Goal: Task Accomplishment & Management: Manage account settings

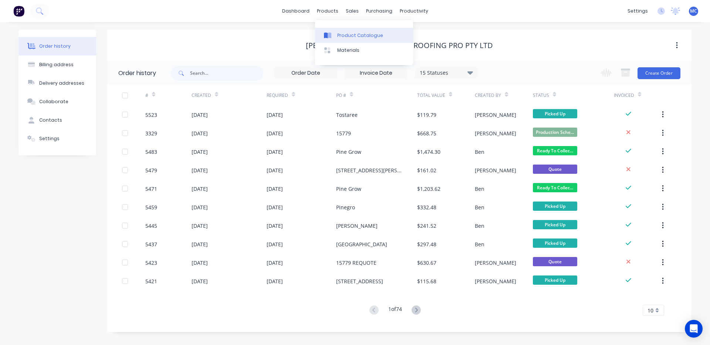
click at [333, 29] on link "Product Catalogue" at bounding box center [364, 35] width 98 height 15
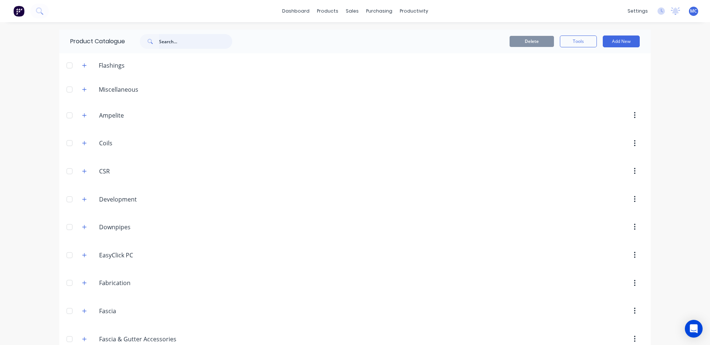
click at [165, 41] on input "text" at bounding box center [195, 41] width 73 height 15
click at [167, 43] on input "rolltop" at bounding box center [195, 41] width 73 height 15
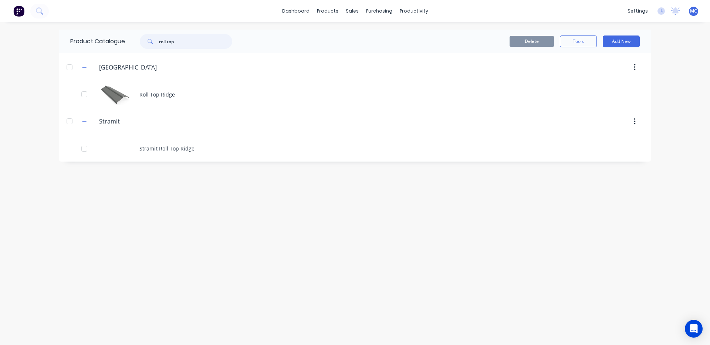
type input "roll top"
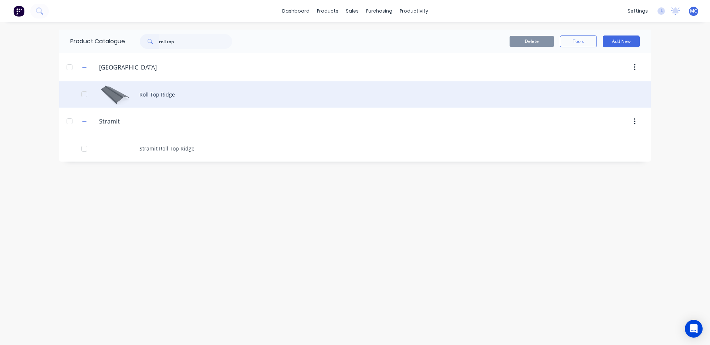
drag, startPoint x: 442, startPoint y: 125, endPoint x: 439, endPoint y: 98, distance: 26.9
click at [438, 122] on div at bounding box center [417, 121] width 451 height 13
click at [157, 92] on div "Roll Top Ridge" at bounding box center [354, 94] width 591 height 26
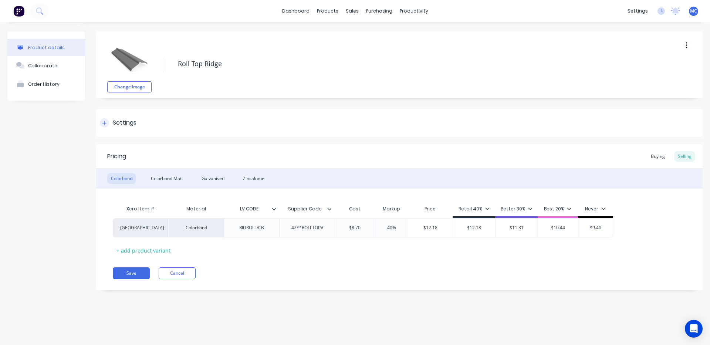
click at [105, 123] on icon at bounding box center [104, 123] width 4 height 4
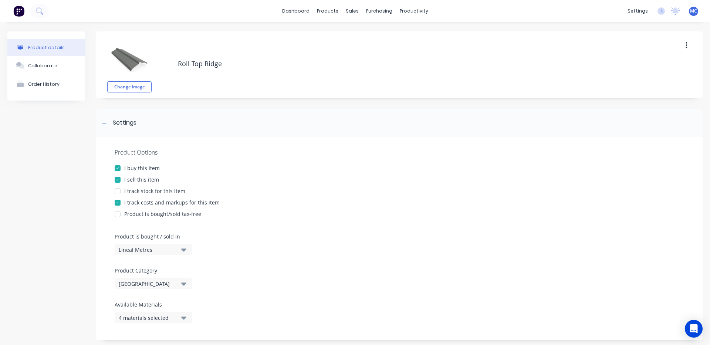
click at [275, 204] on div "I track costs and markups for this item" at bounding box center [399, 202] width 569 height 8
click at [104, 123] on icon at bounding box center [104, 123] width 4 height 0
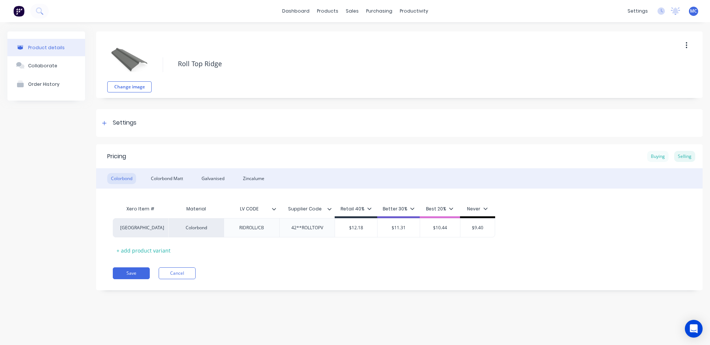
click at [656, 156] on div "Buying" at bounding box center [657, 156] width 21 height 11
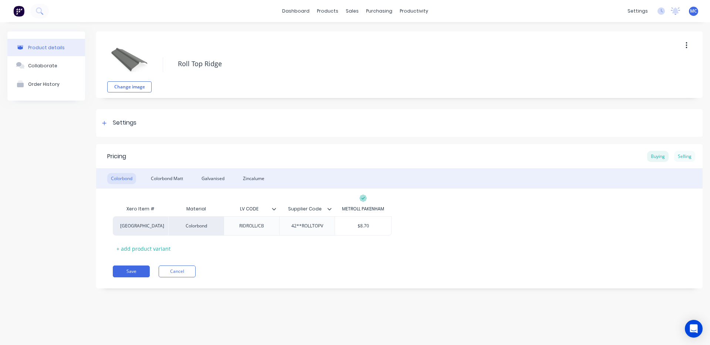
click at [683, 156] on div "Selling" at bounding box center [684, 156] width 21 height 11
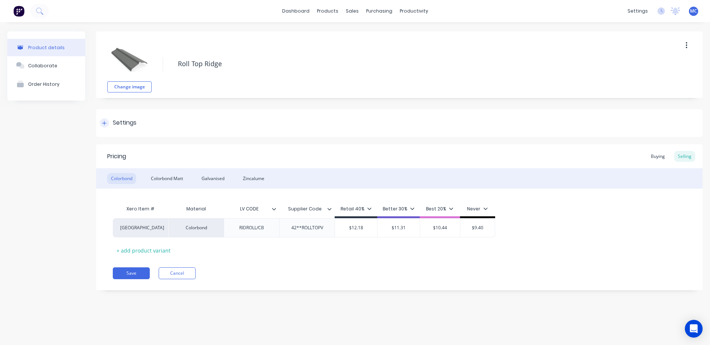
click at [105, 125] on icon at bounding box center [104, 122] width 4 height 5
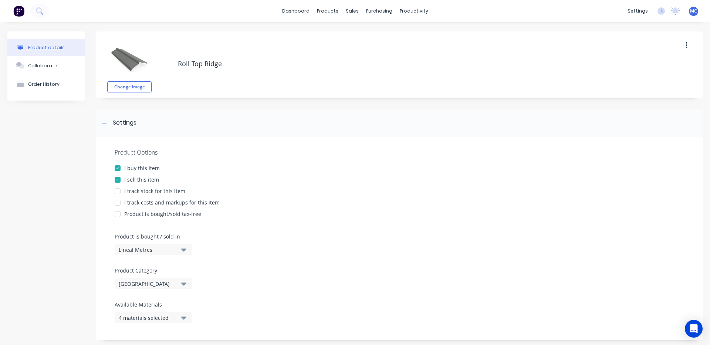
click at [119, 203] on div at bounding box center [117, 202] width 15 height 15
click at [104, 122] on icon at bounding box center [104, 122] width 4 height 5
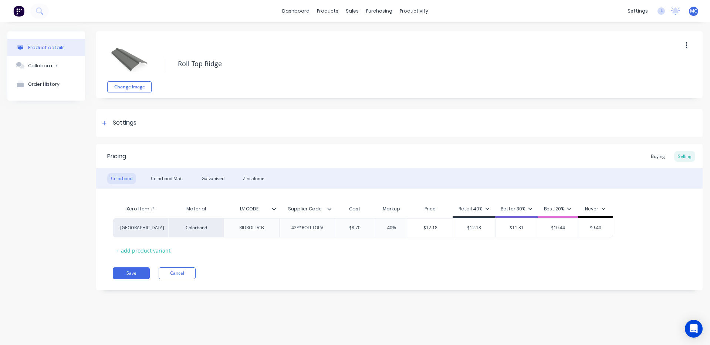
click at [629, 276] on div "Save Cancel" at bounding box center [408, 273] width 590 height 12
click at [133, 269] on button "Save" at bounding box center [131, 273] width 37 height 12
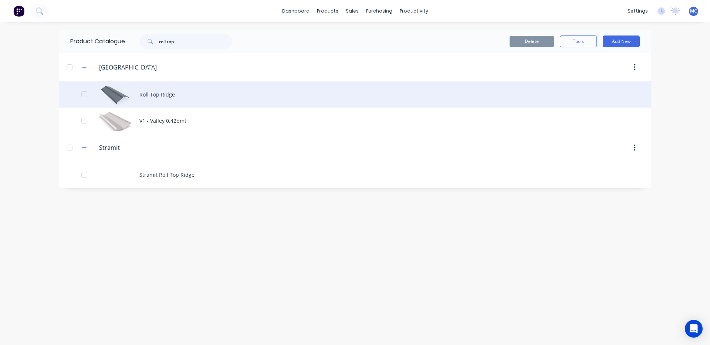
click at [139, 96] on div "Roll Top Ridge" at bounding box center [354, 94] width 591 height 26
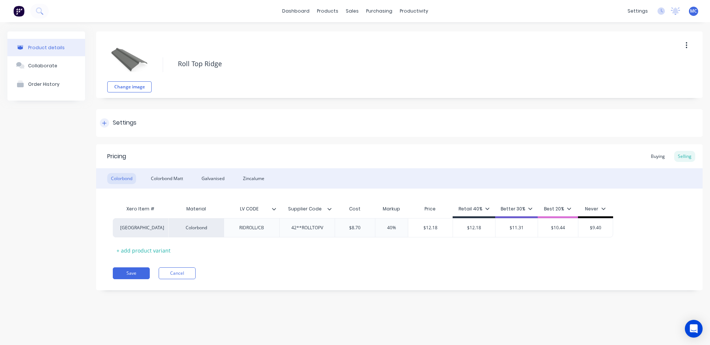
click at [105, 123] on icon at bounding box center [104, 123] width 4 height 4
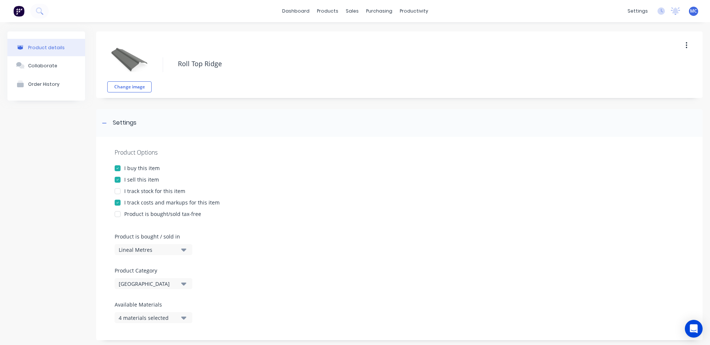
click at [121, 191] on div at bounding box center [117, 191] width 15 height 15
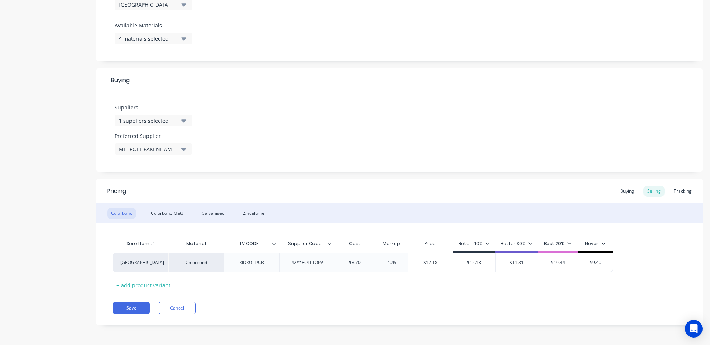
scroll to position [279, 0]
click at [134, 305] on button "Save" at bounding box center [131, 308] width 37 height 12
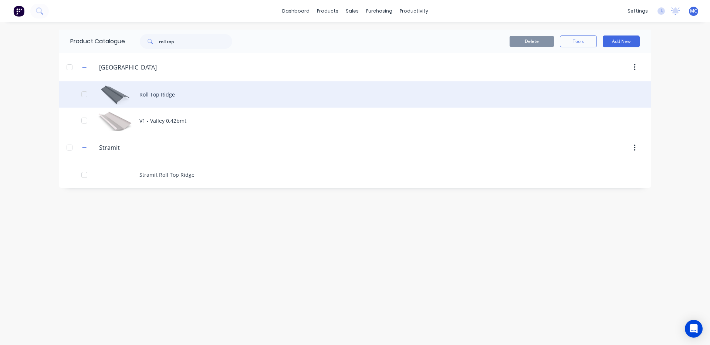
click at [147, 96] on div "Roll Top Ridge" at bounding box center [354, 94] width 591 height 26
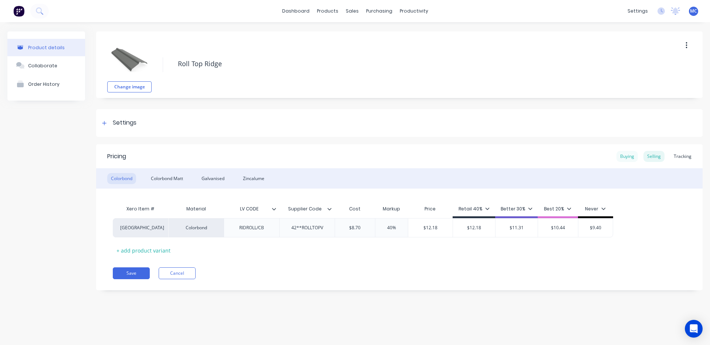
click at [627, 156] on div "Buying" at bounding box center [626, 156] width 21 height 11
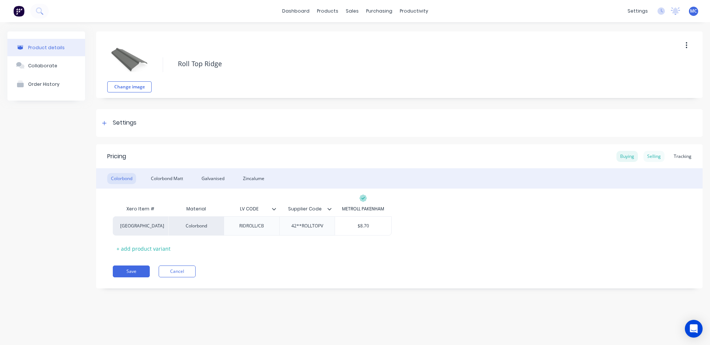
click at [655, 154] on div "Selling" at bounding box center [653, 156] width 21 height 11
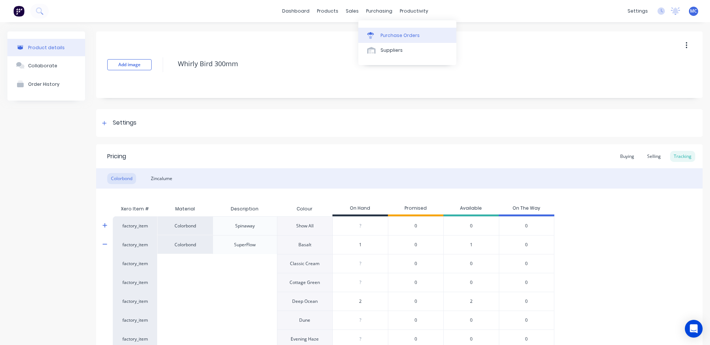
click at [384, 33] on div "Purchase Orders" at bounding box center [399, 35] width 39 height 7
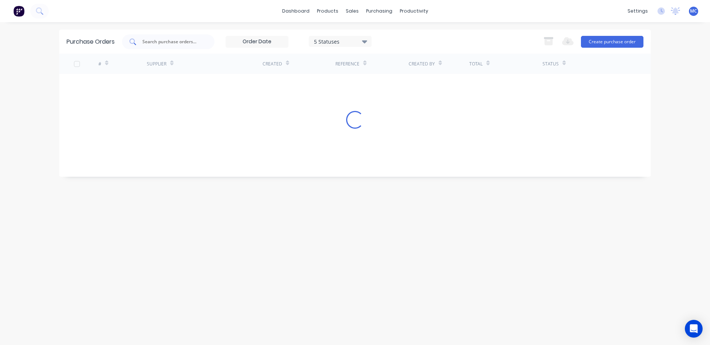
click at [173, 42] on input "text" at bounding box center [172, 41] width 61 height 7
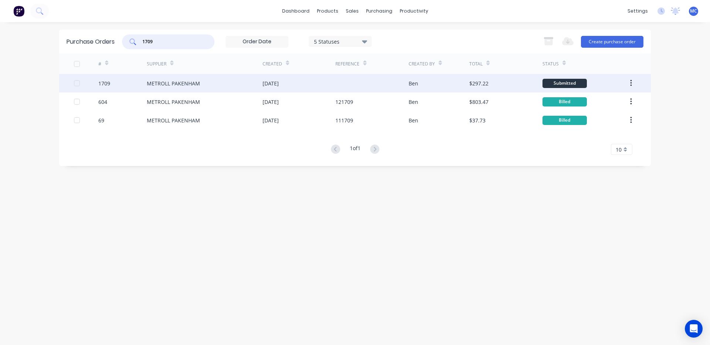
type input "1709"
click at [173, 83] on div "METROLL PAKENHAM" at bounding box center [173, 83] width 53 height 8
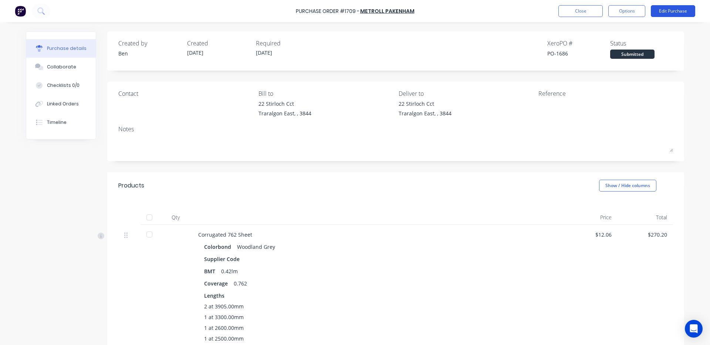
click at [672, 10] on button "Edit Purchase" at bounding box center [673, 11] width 44 height 12
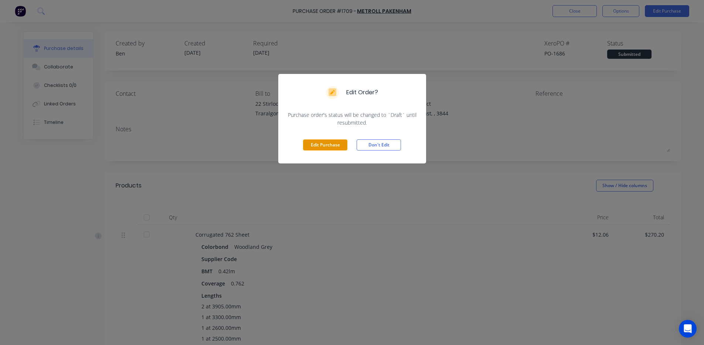
click at [320, 146] on button "Edit Purchase" at bounding box center [325, 144] width 44 height 11
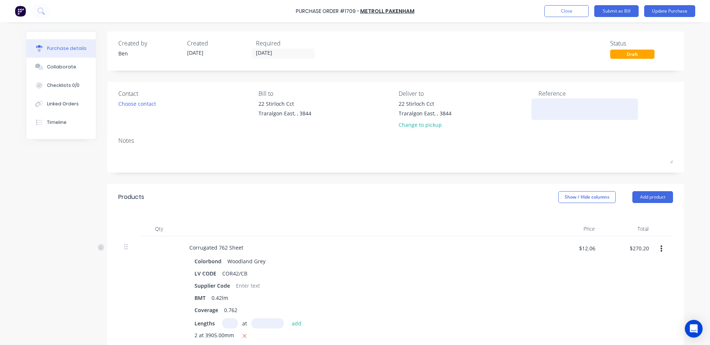
click at [560, 111] on textarea at bounding box center [584, 108] width 92 height 17
type textarea "x"
type textarea "1"
type textarea "x"
type textarea "14"
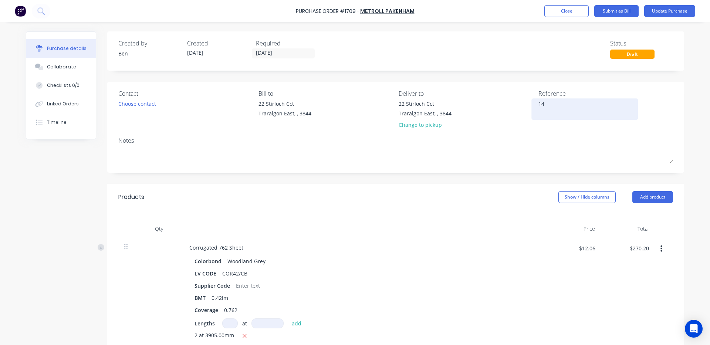
type textarea "x"
type textarea "146"
type textarea "x"
type textarea "1460"
type textarea "x"
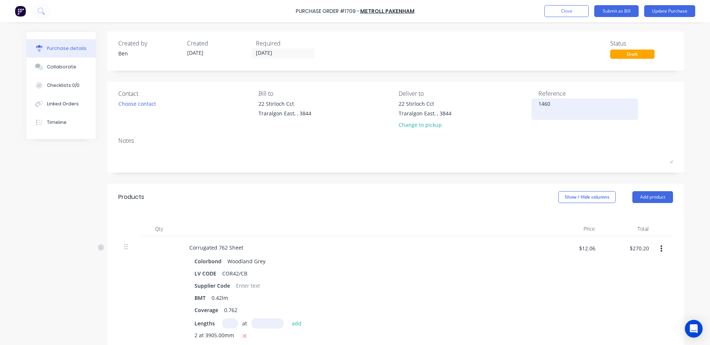
type textarea "14603"
type textarea "x"
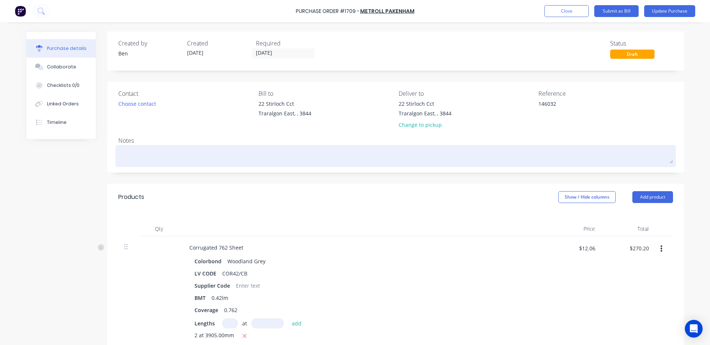
type textarea "146032"
type textarea "x"
type textarea "146032"
click at [526, 165] on div at bounding box center [395, 156] width 554 height 18
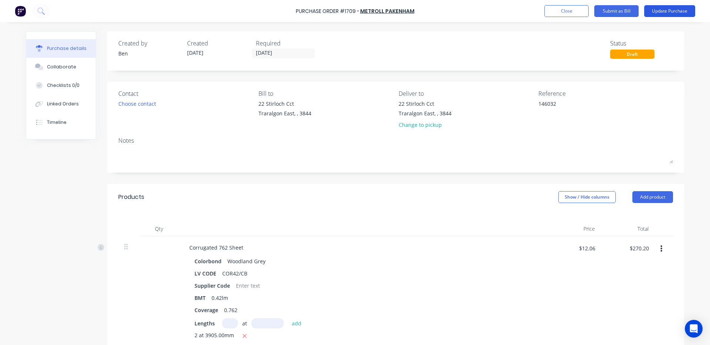
click at [675, 7] on button "Update Purchase" at bounding box center [669, 11] width 51 height 12
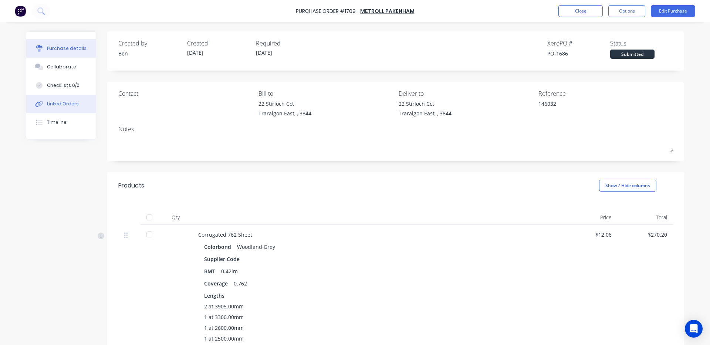
click at [47, 103] on div "Linked Orders" at bounding box center [63, 104] width 32 height 7
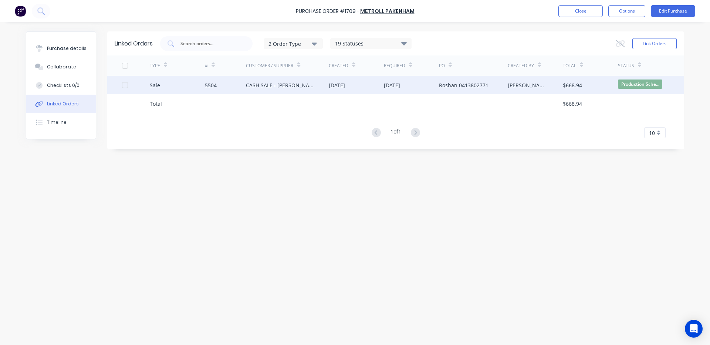
click at [345, 87] on div "[DATE]" at bounding box center [337, 85] width 16 height 8
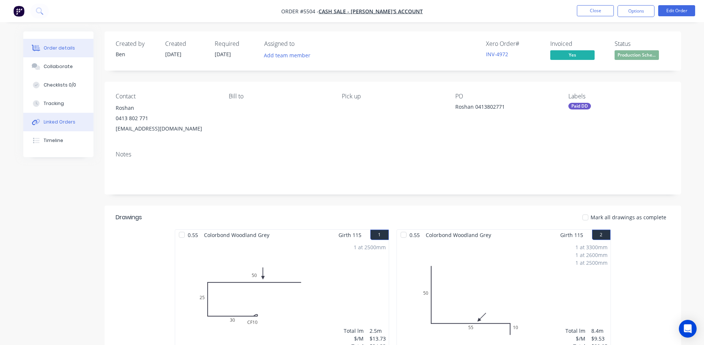
click at [62, 125] on button "Linked Orders" at bounding box center [58, 122] width 70 height 18
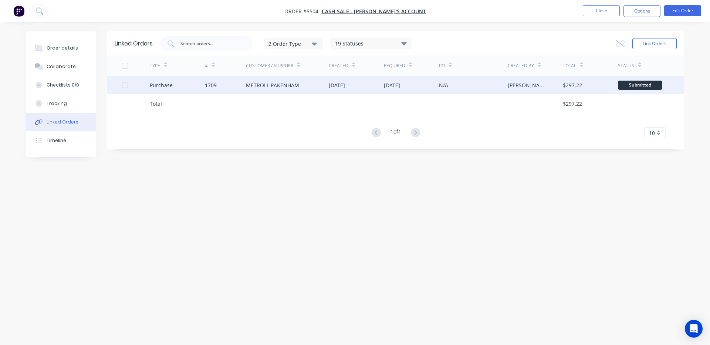
click at [345, 85] on div "[DATE]" at bounding box center [337, 85] width 16 height 8
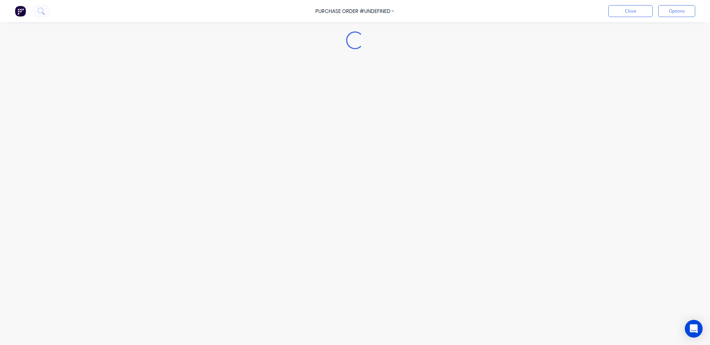
type textarea "x"
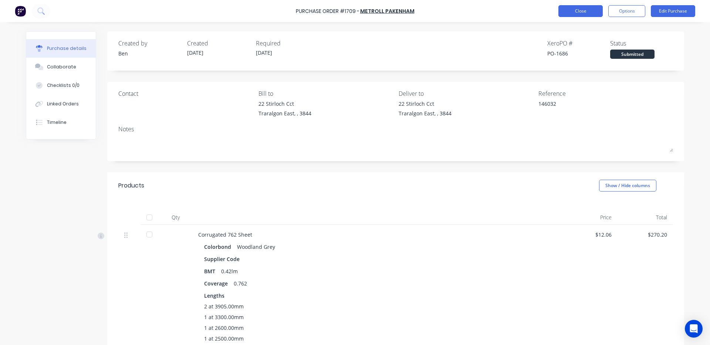
click at [590, 8] on button "Close" at bounding box center [580, 11] width 44 height 12
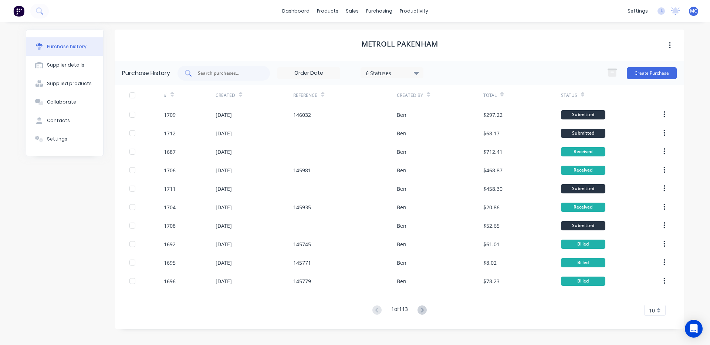
click at [230, 76] on input "text" at bounding box center [227, 72] width 61 height 7
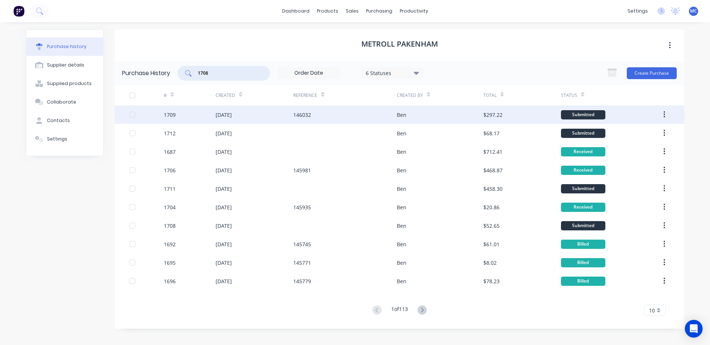
type input "1708"
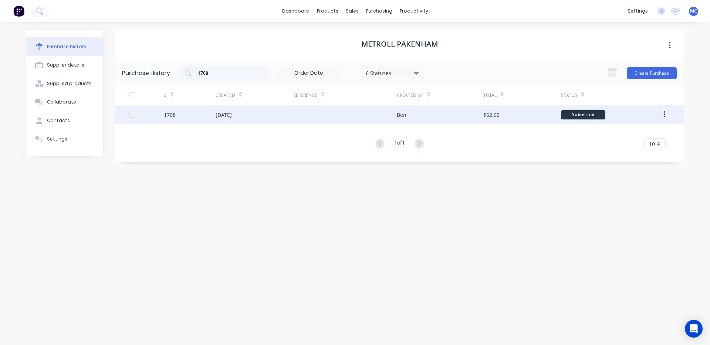
click at [232, 113] on div "[DATE]" at bounding box center [223, 115] width 16 height 8
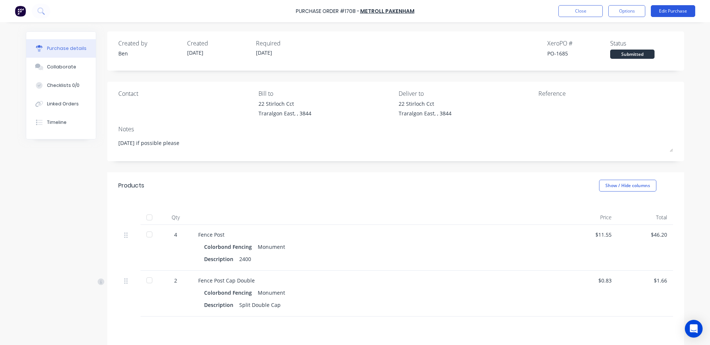
click at [673, 7] on button "Edit Purchase" at bounding box center [673, 11] width 44 height 12
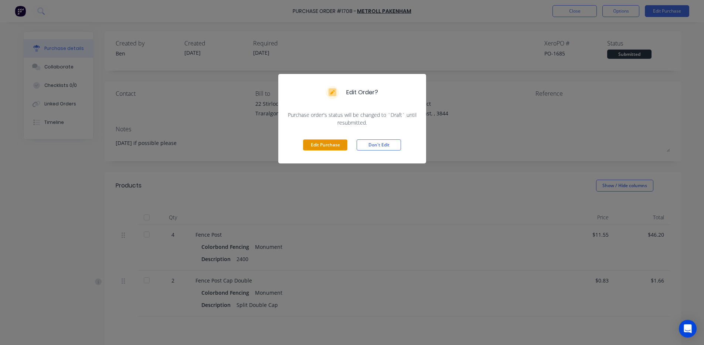
click at [308, 146] on button "Edit Purchase" at bounding box center [325, 144] width 44 height 11
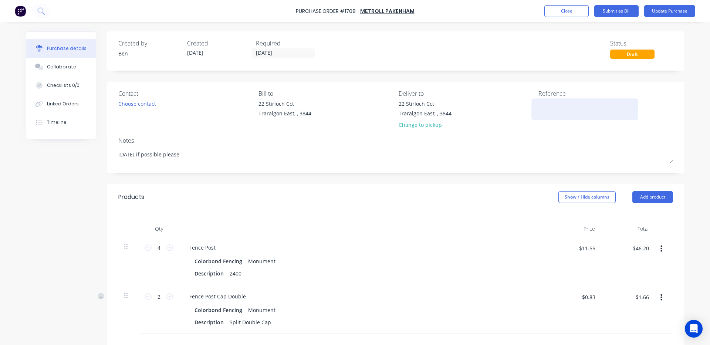
click at [580, 105] on textarea at bounding box center [584, 108] width 92 height 17
type textarea "x"
type textarea "1"
type textarea "x"
type textarea "14"
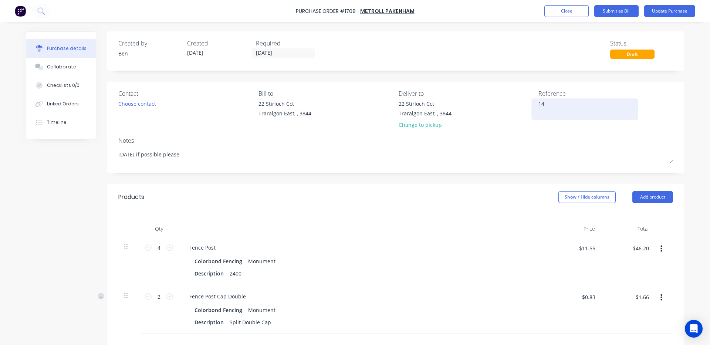
type textarea "x"
type textarea "146"
type textarea "x"
type textarea "1460"
type textarea "x"
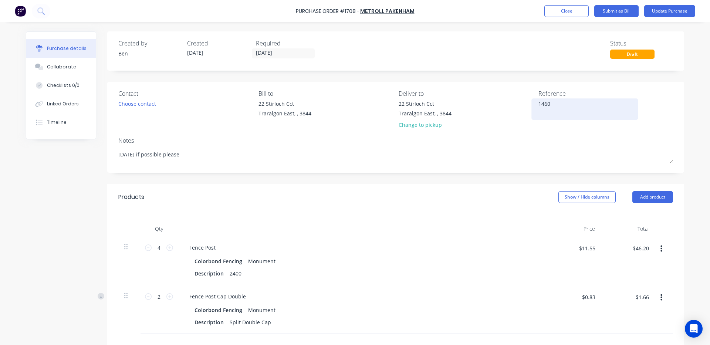
type textarea "14602"
type textarea "x"
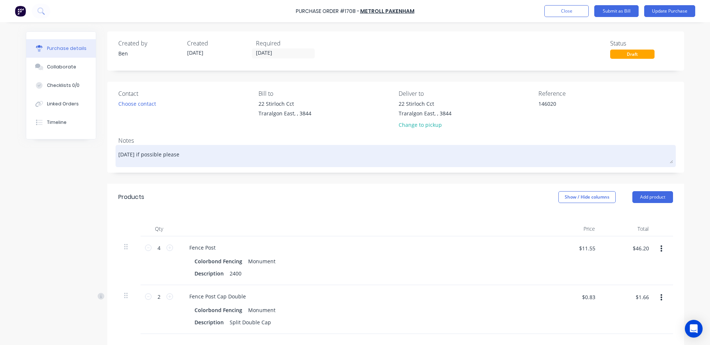
type textarea "146020"
type textarea "x"
type textarea "146020"
click at [359, 157] on textarea "[DATE] if possible please" at bounding box center [395, 155] width 554 height 17
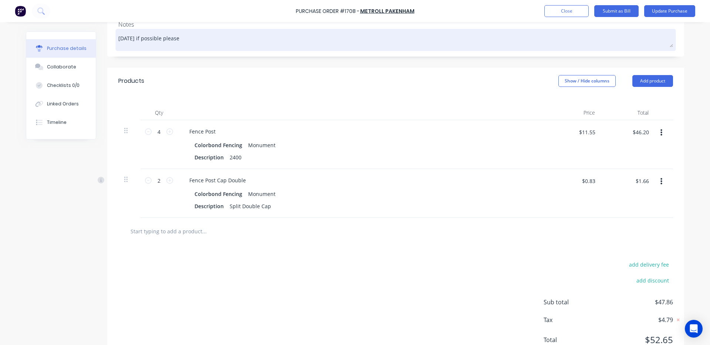
scroll to position [123, 0]
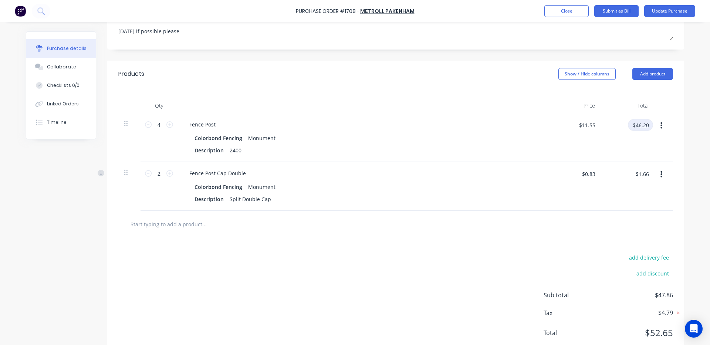
type textarea "x"
click at [645, 128] on input "$46.20" at bounding box center [640, 125] width 25 height 12
type input "43.40"
type textarea "x"
type input "$10.85"
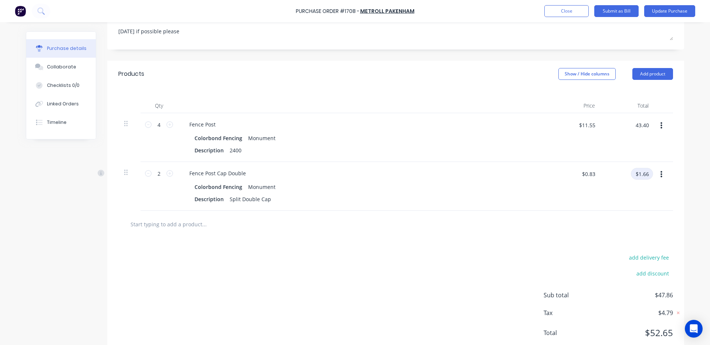
type input "$43.40"
click at [643, 175] on input "$1.66" at bounding box center [642, 174] width 22 height 12
type input "1.67"
type textarea "x"
type input "$0.835"
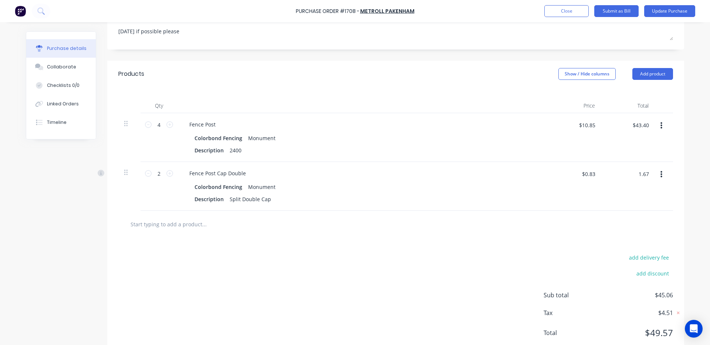
type input "$1.67"
click at [608, 195] on div "$1.67 $1.67" at bounding box center [628, 186] width 54 height 49
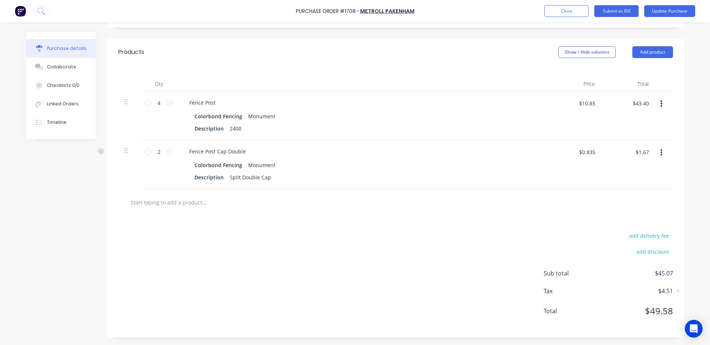
scroll to position [0, 0]
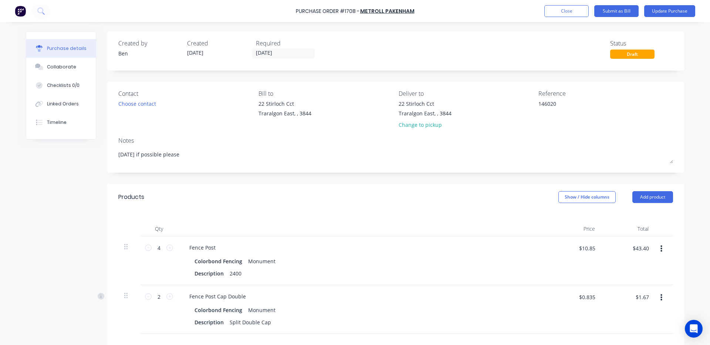
click at [685, 4] on div "Purchase Order #1708 - METROLL PAKENHAM Add product Close Submit as Bill Update…" at bounding box center [355, 11] width 710 height 22
click at [679, 9] on button "Update Purchase" at bounding box center [669, 11] width 51 height 12
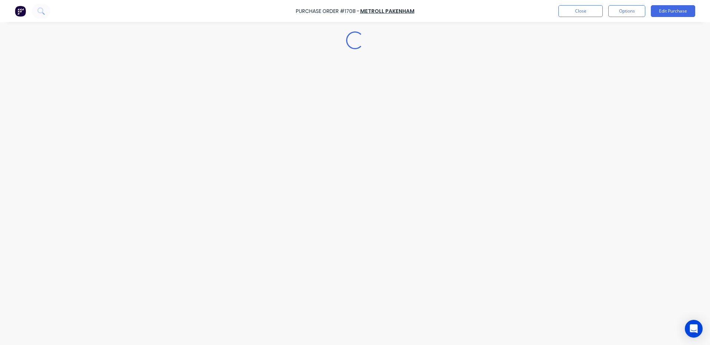
type textarea "x"
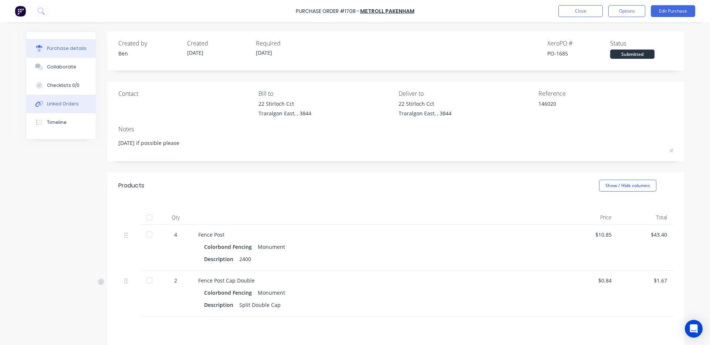
click at [55, 102] on div "Linked Orders" at bounding box center [63, 104] width 32 height 7
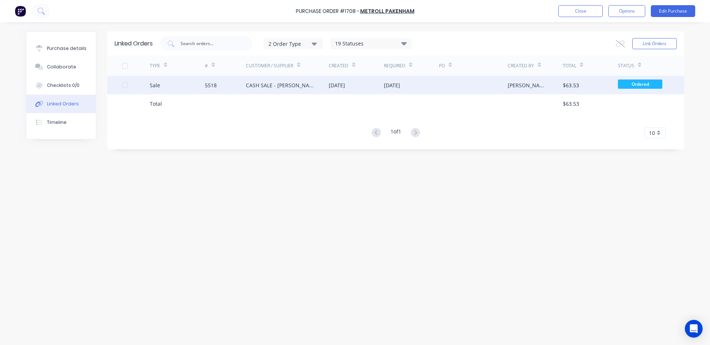
click at [307, 84] on div "CASH SALE - [PERSON_NAME]'S ACCOUNT" at bounding box center [280, 85] width 68 height 8
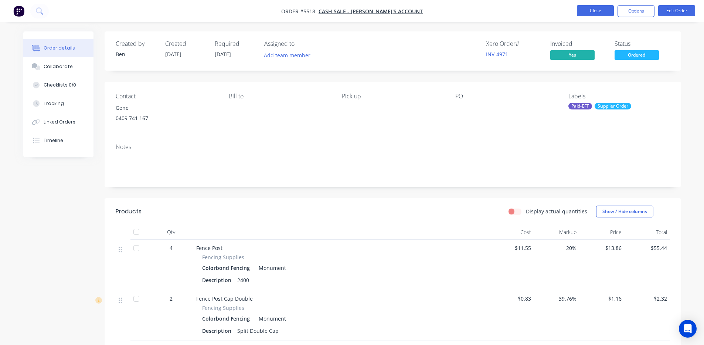
click at [603, 15] on button "Close" at bounding box center [595, 10] width 37 height 11
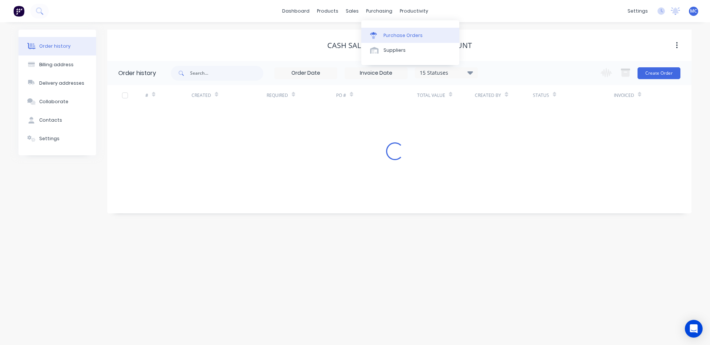
click at [390, 32] on div "Purchase Orders" at bounding box center [402, 35] width 39 height 7
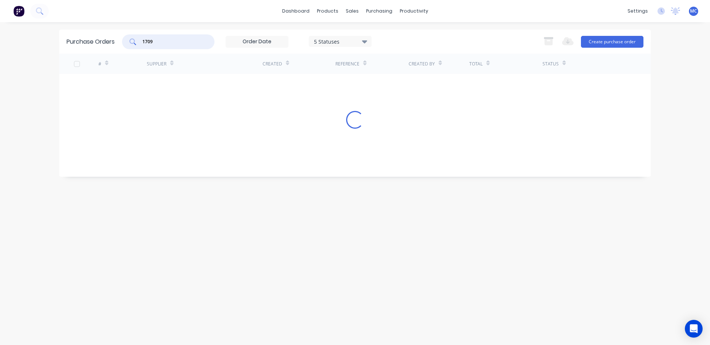
drag, startPoint x: 173, startPoint y: 40, endPoint x: 143, endPoint y: 40, distance: 30.3
click at [143, 40] on input "1709" at bounding box center [172, 41] width 61 height 7
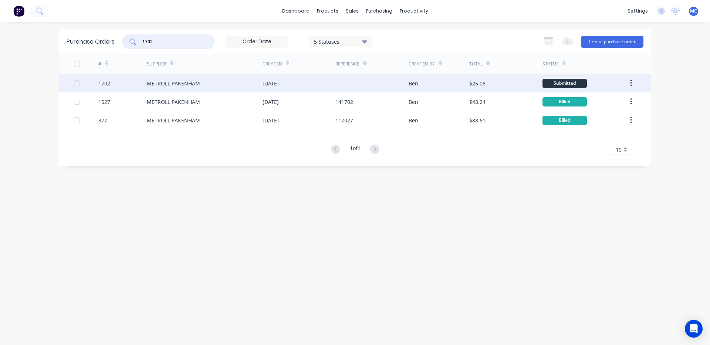
type input "1702"
click at [187, 84] on div "METROLL PAKENHAM" at bounding box center [173, 83] width 53 height 8
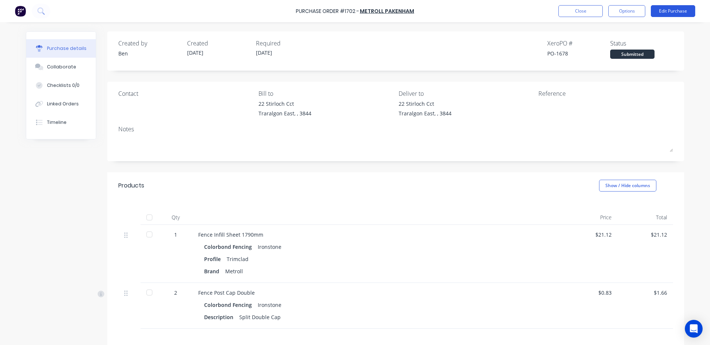
click at [679, 10] on button "Edit Purchase" at bounding box center [673, 11] width 44 height 12
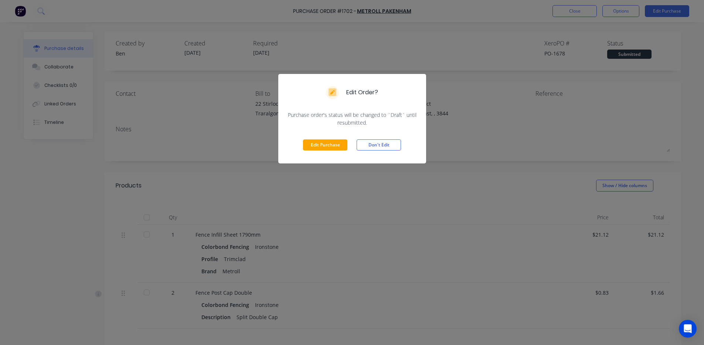
drag, startPoint x: 317, startPoint y: 146, endPoint x: 332, endPoint y: 126, distance: 24.9
click at [317, 147] on button "Edit Purchase" at bounding box center [325, 144] width 44 height 11
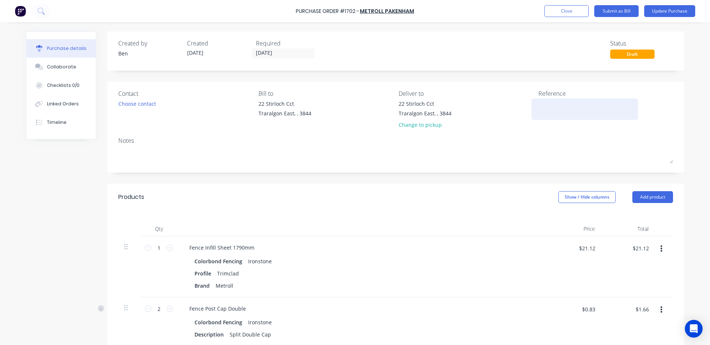
click at [568, 112] on textarea at bounding box center [584, 108] width 92 height 17
type textarea "x"
type textarea "1"
type textarea "x"
type textarea "14"
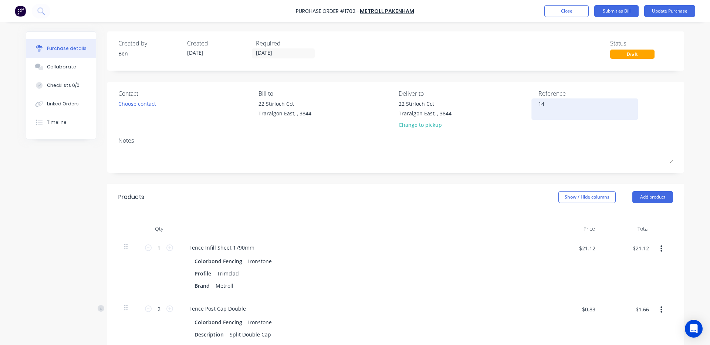
type textarea "x"
type textarea "145"
type textarea "x"
type textarea "1459"
type textarea "x"
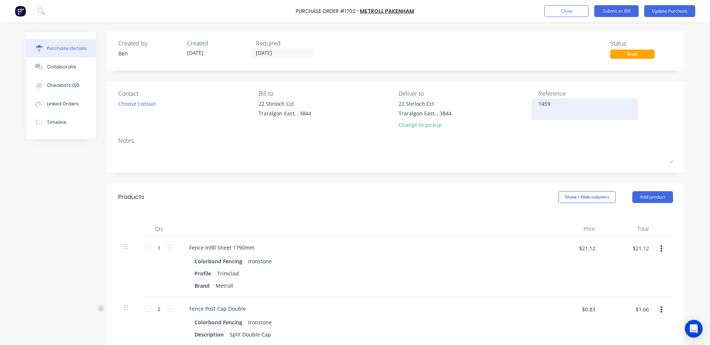
type textarea "14590"
type textarea "x"
type textarea "145900"
type textarea "x"
type textarea "145900"
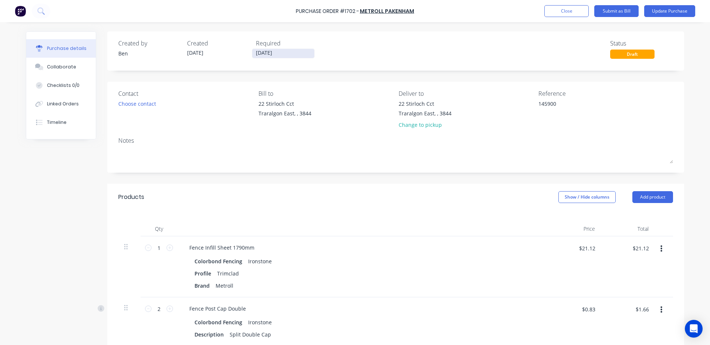
click at [295, 54] on input "[DATE]" at bounding box center [283, 53] width 62 height 9
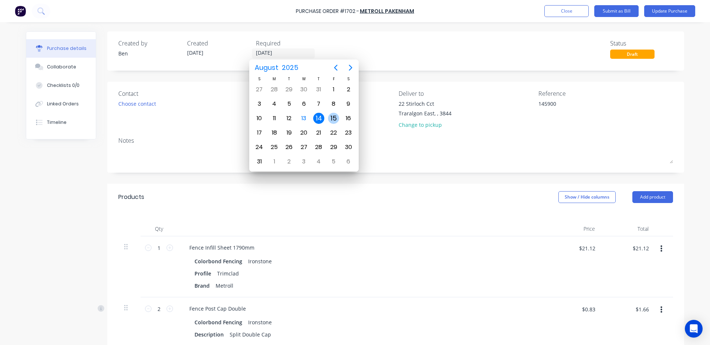
click at [333, 117] on div "15" at bounding box center [333, 118] width 11 height 11
type textarea "x"
type input "[DATE]"
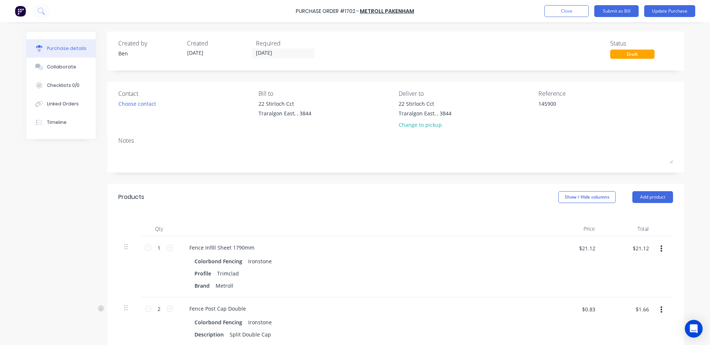
scroll to position [123, 0]
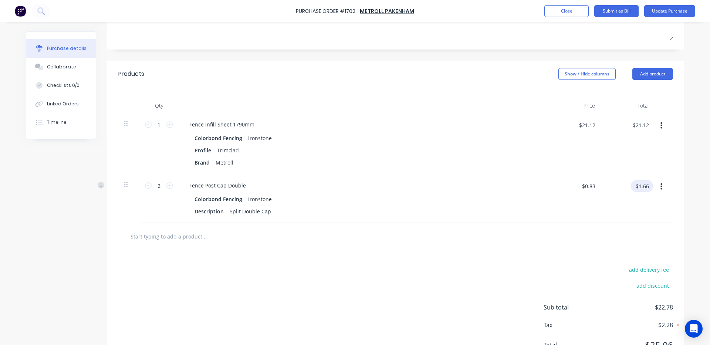
type textarea "x"
click at [647, 186] on input "$1.66" at bounding box center [642, 186] width 22 height 12
type input "1.67"
type textarea "x"
type input "$0.835"
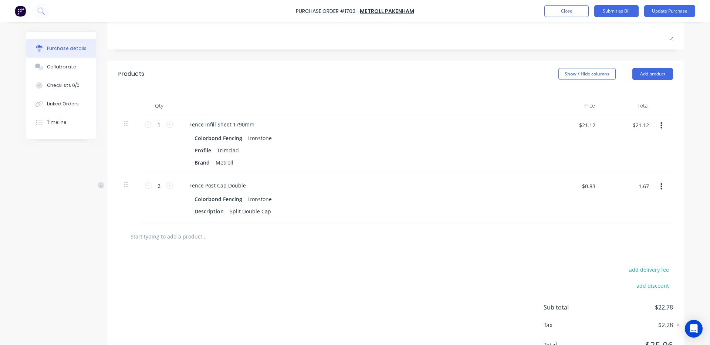
type input "$1.67"
click at [584, 198] on div "$0.835 $0.83" at bounding box center [574, 198] width 54 height 49
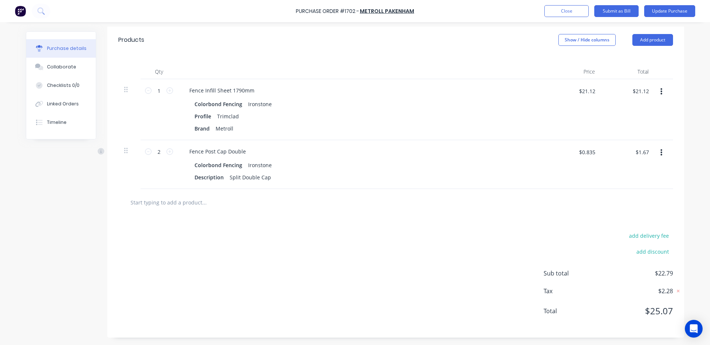
scroll to position [0, 0]
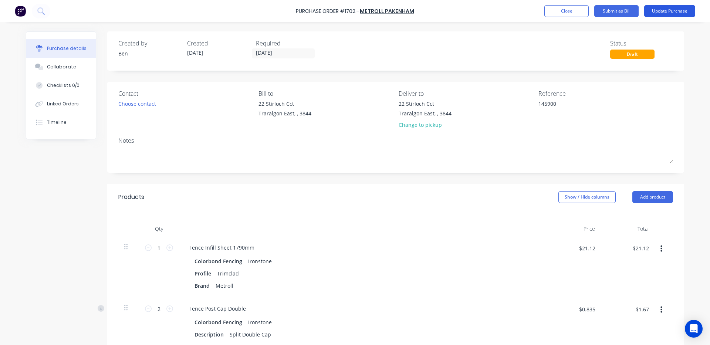
click at [667, 11] on button "Update Purchase" at bounding box center [669, 11] width 51 height 12
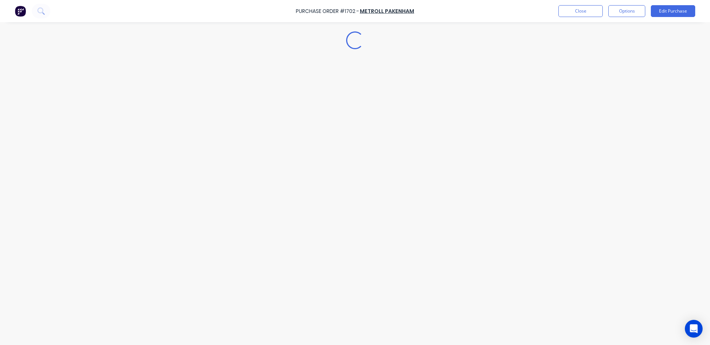
type textarea "x"
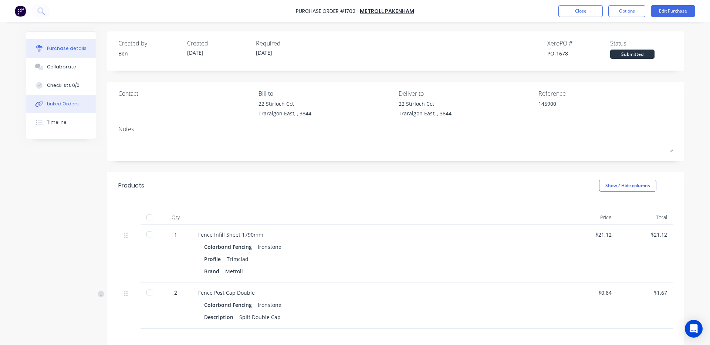
click at [48, 102] on div "Linked Orders" at bounding box center [63, 104] width 32 height 7
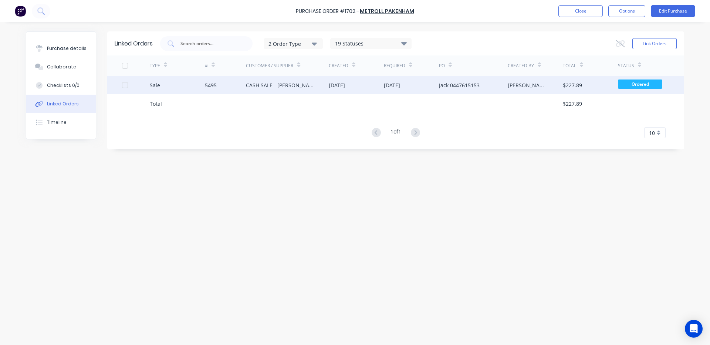
click at [308, 79] on div "CASH SALE - [PERSON_NAME]'S ACCOUNT" at bounding box center [287, 85] width 83 height 18
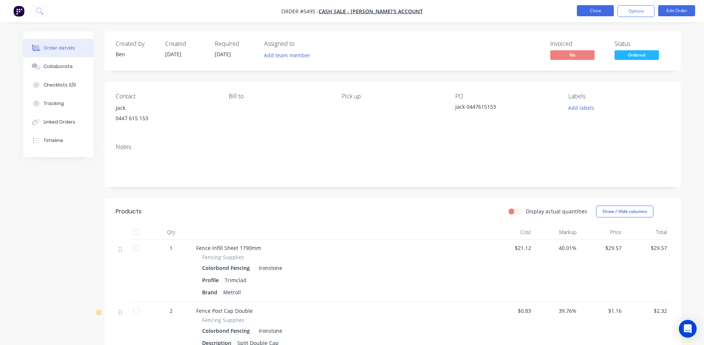
click at [599, 6] on button "Close" at bounding box center [595, 10] width 37 height 11
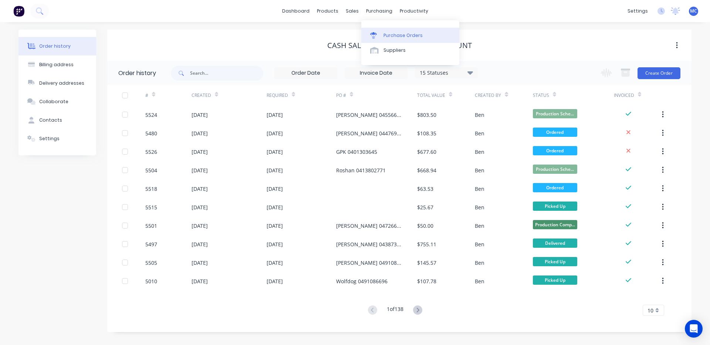
click at [395, 33] on div "Purchase Orders" at bounding box center [402, 35] width 39 height 7
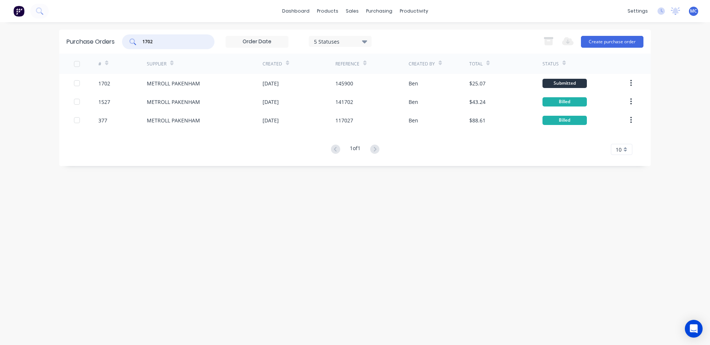
click at [182, 44] on input "1702" at bounding box center [172, 41] width 61 height 7
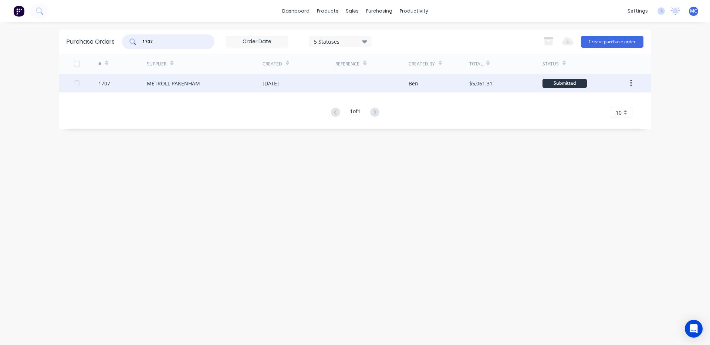
type input "1707"
click at [172, 83] on div "METROLL PAKENHAM" at bounding box center [173, 83] width 53 height 8
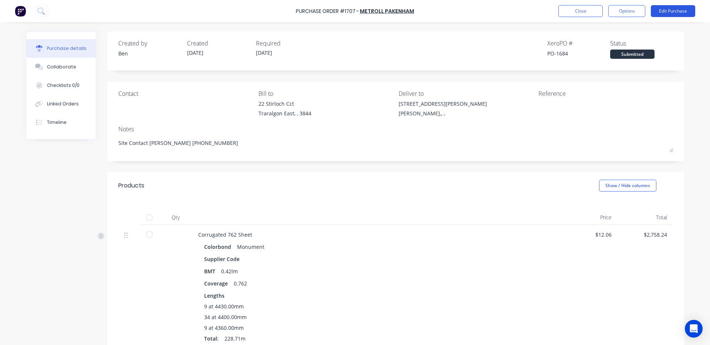
click at [675, 14] on button "Edit Purchase" at bounding box center [673, 11] width 44 height 12
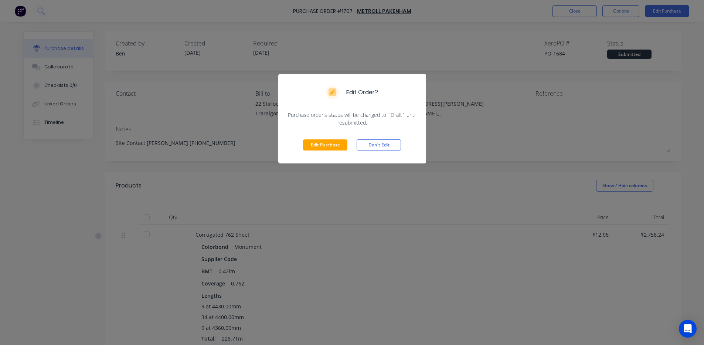
drag, startPoint x: 333, startPoint y: 145, endPoint x: 281, endPoint y: 89, distance: 76.3
click at [333, 145] on button "Edit Purchase" at bounding box center [325, 144] width 44 height 11
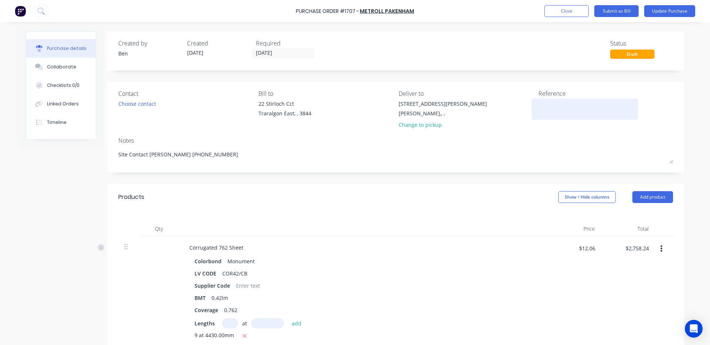
click at [548, 113] on textarea at bounding box center [584, 108] width 92 height 17
type textarea "x"
type textarea "1"
type textarea "x"
type textarea "14"
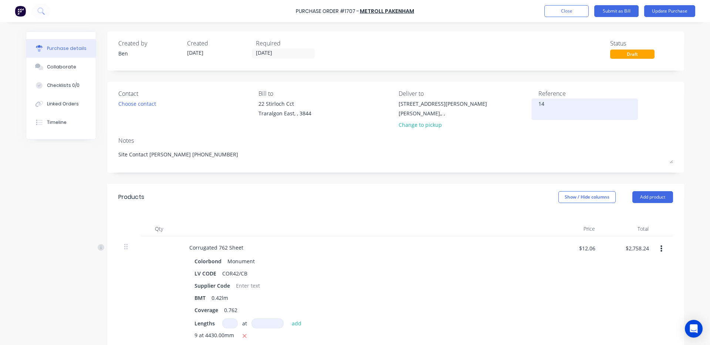
type textarea "x"
type textarea "145"
type textarea "x"
type textarea "1459"
type textarea "x"
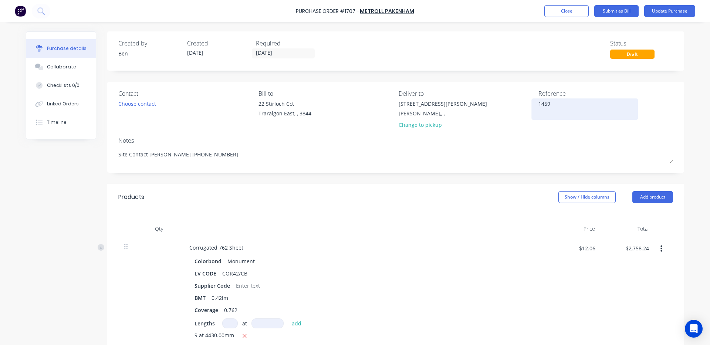
type textarea "14598"
type textarea "x"
type textarea "145989"
type textarea "x"
type textarea "145989"
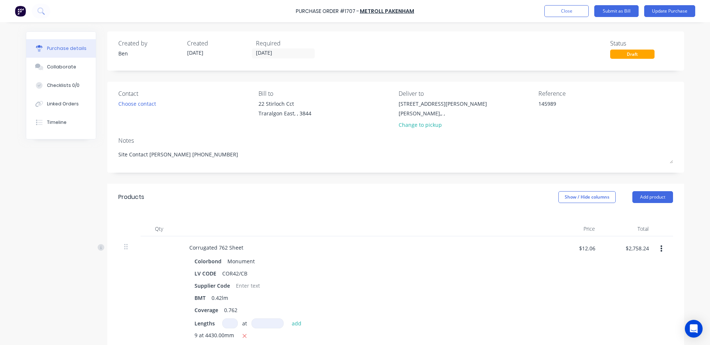
click at [442, 233] on div at bounding box center [362, 228] width 370 height 15
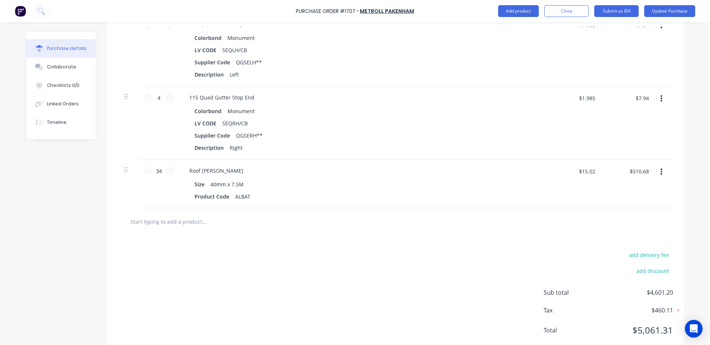
scroll to position [1095, 0]
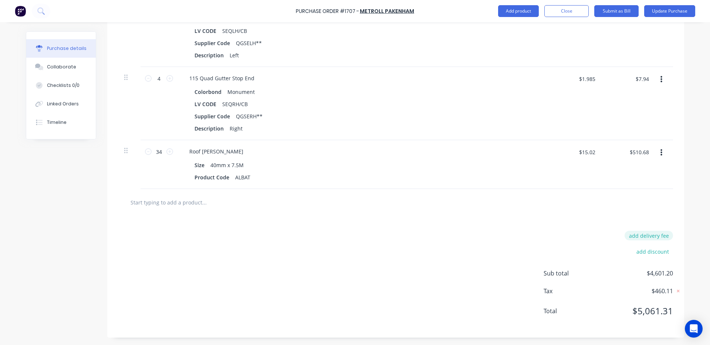
type textarea "x"
click at [658, 235] on button "add delivery fee" at bounding box center [648, 236] width 48 height 10
type input "92.50"
click at [482, 176] on div "Product Code ALBAT" at bounding box center [360, 177] width 339 height 11
type textarea "x"
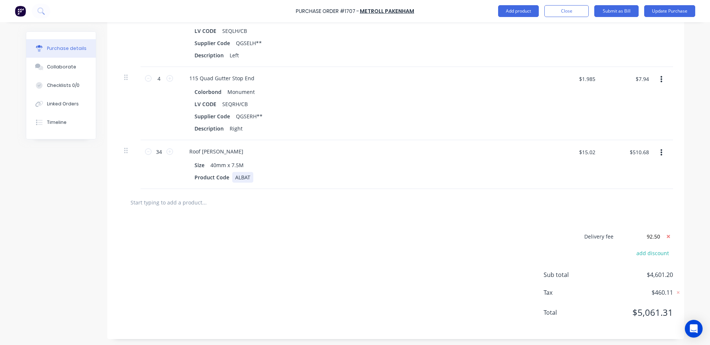
type input "$92.50"
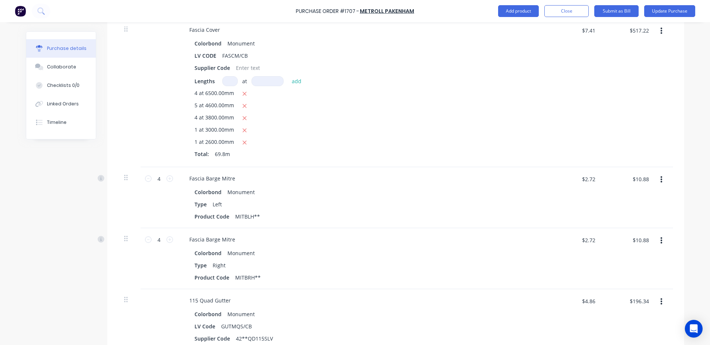
scroll to position [0, 0]
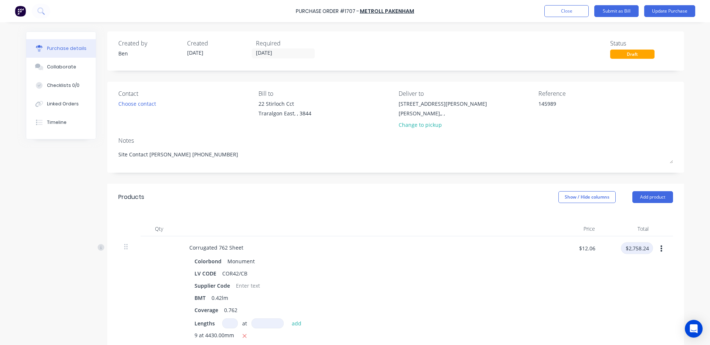
type textarea "x"
click at [623, 251] on input "$2,758.24" at bounding box center [637, 248] width 32 height 12
type input "2758.18"
type textarea "x"
type input "$12.0597"
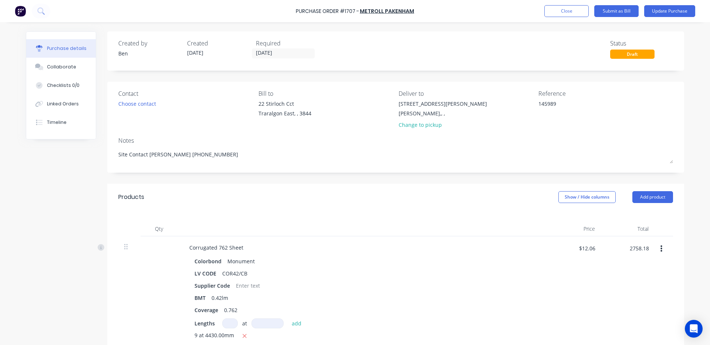
type input "$2,758.18"
click at [634, 313] on div "$2,758.18 2758.18" at bounding box center [628, 310] width 54 height 149
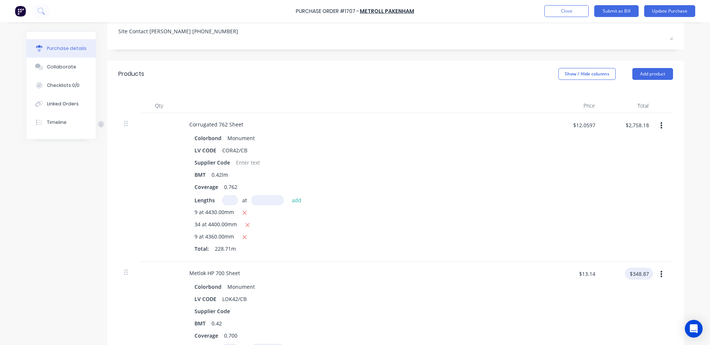
type textarea "x"
click at [646, 274] on input "$348.87" at bounding box center [639, 274] width 28 height 12
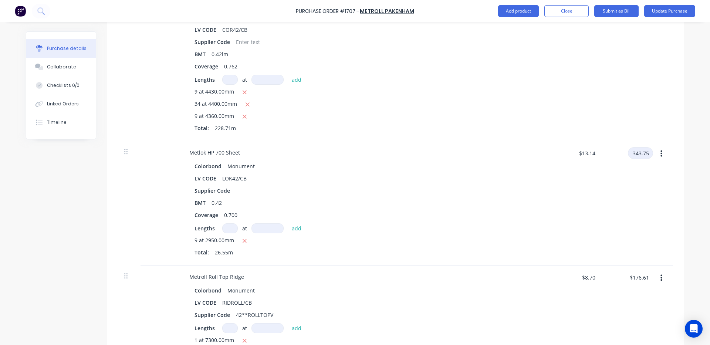
scroll to position [247, 0]
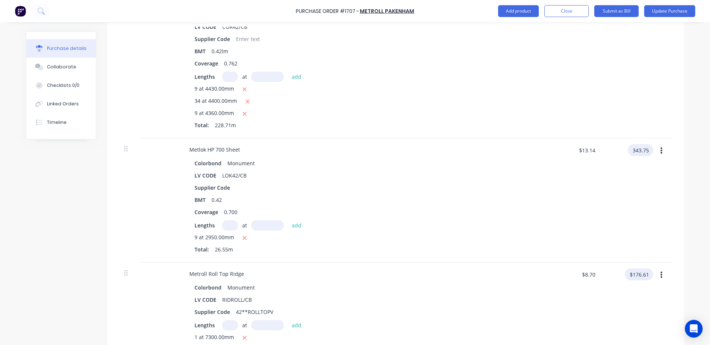
type input "343.75"
type textarea "x"
type input "$12.9473"
type input "$343.75"
click at [642, 279] on input "$176.61" at bounding box center [639, 274] width 28 height 12
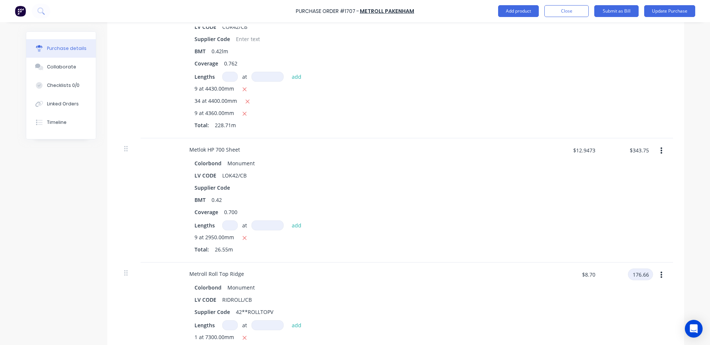
type input "176.66"
type textarea "x"
type input "$8.7025"
type input "$176.66"
click at [572, 291] on div "$8.7025 $8.70" at bounding box center [574, 318] width 54 height 112
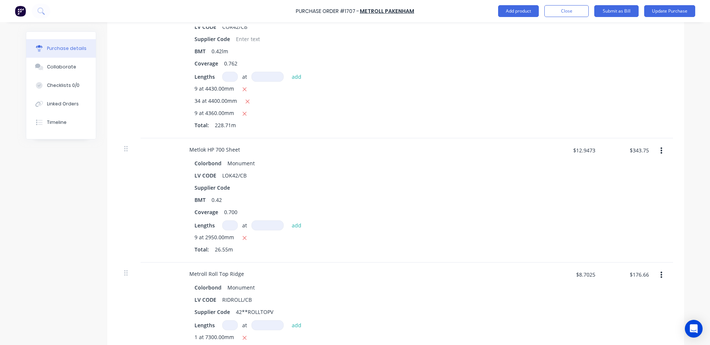
scroll to position [370, 0]
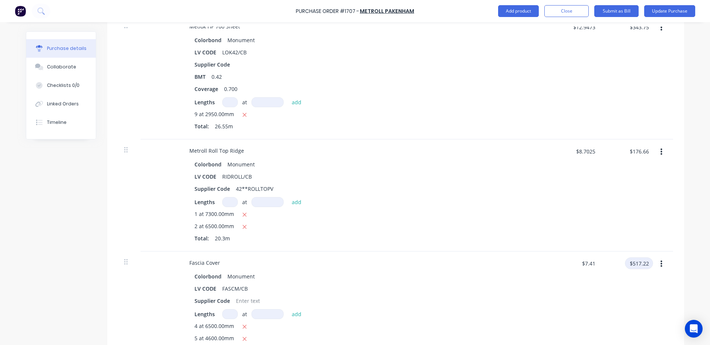
type textarea "x"
click at [638, 264] on input "$517.22" at bounding box center [639, 263] width 28 height 12
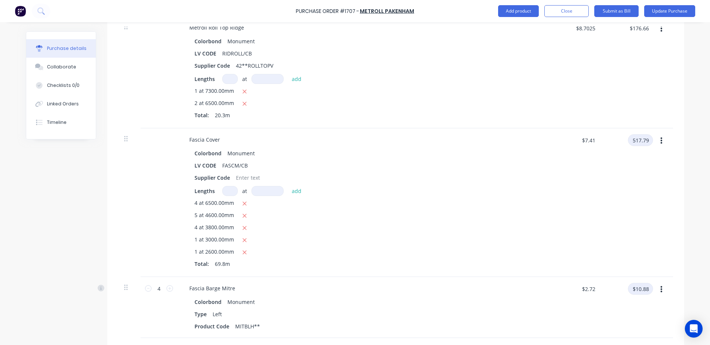
type input "517.79"
type textarea "x"
type input "$7.4182"
type input "$517.79"
click at [645, 287] on input "$10.88" at bounding box center [640, 289] width 25 height 12
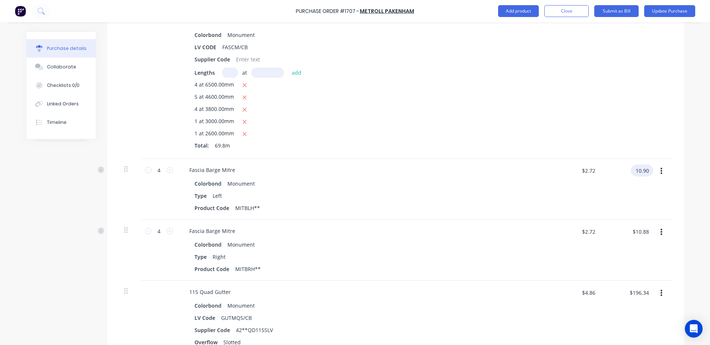
scroll to position [616, 0]
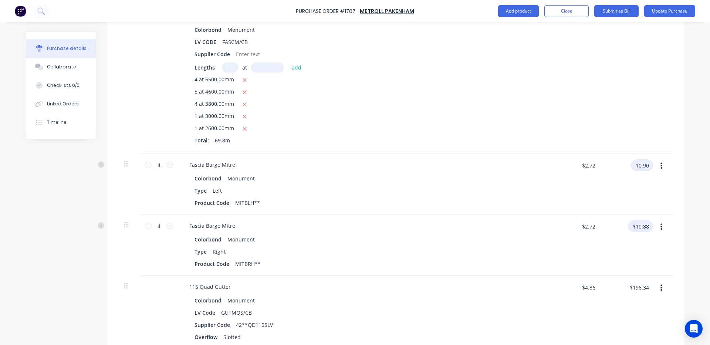
type input "10.90"
click at [643, 228] on input "$10.88" at bounding box center [640, 226] width 25 height 12
type textarea "x"
type input "$2.725"
type input "$10.90"
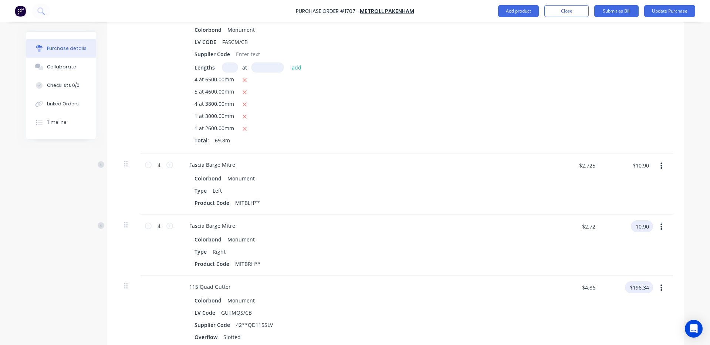
type input "10.90"
click at [637, 288] on input "$196.34" at bounding box center [639, 287] width 28 height 12
type textarea "x"
type input "$2.725"
type input "$10.90"
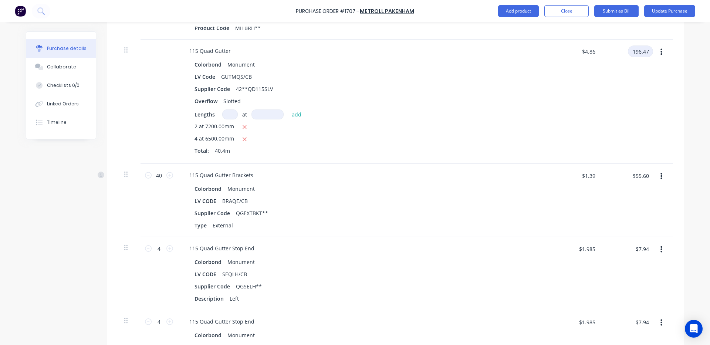
scroll to position [862, 0]
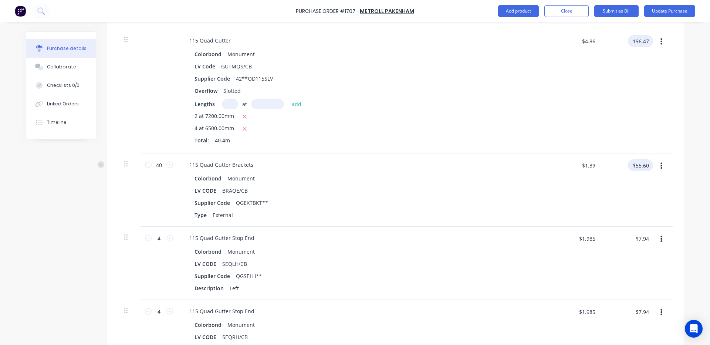
type input "196.47"
type textarea "x"
type input "$4.8631"
type input "$196.47"
click at [644, 170] on input "$55.60" at bounding box center [640, 165] width 25 height 12
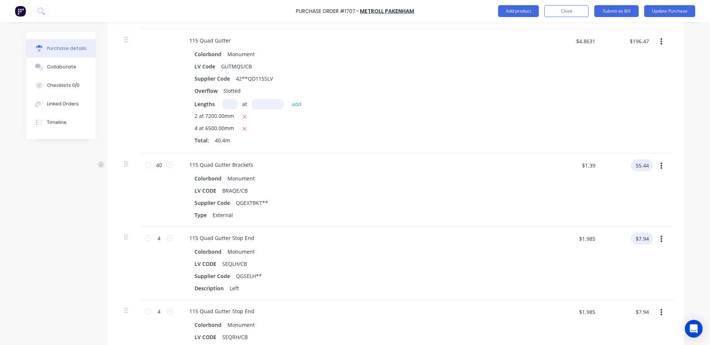
type input "55.44"
type textarea "x"
type input "$1.386"
type input "$55.44"
click at [644, 238] on input "$7.94" at bounding box center [642, 238] width 22 height 12
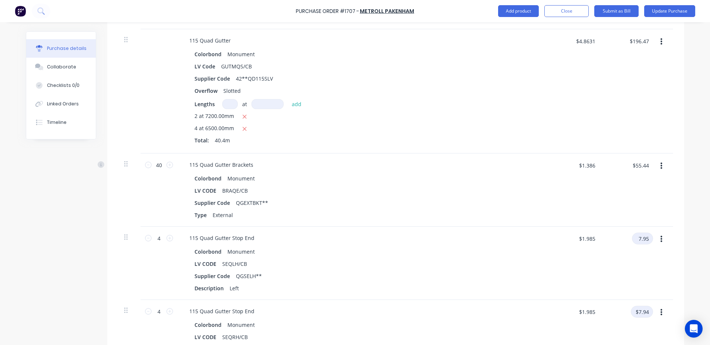
type input "7.95"
click at [634, 309] on input "$7.94" at bounding box center [642, 312] width 22 height 12
type textarea "x"
type input "$1.9875"
type input "$7.95"
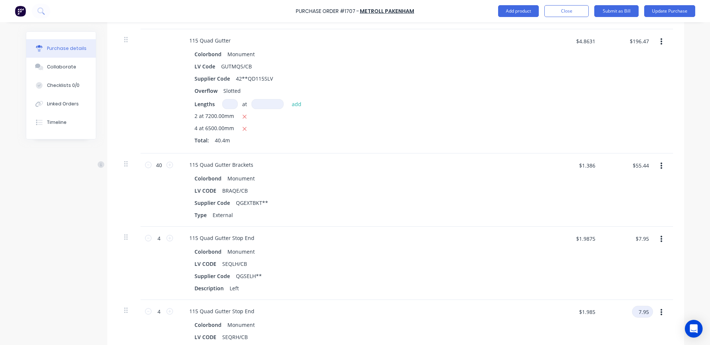
type input "7.95"
type textarea "x"
type input "$1.9875"
type input "$7.95"
click at [615, 298] on div "$7.95 $7.95" at bounding box center [628, 263] width 54 height 73
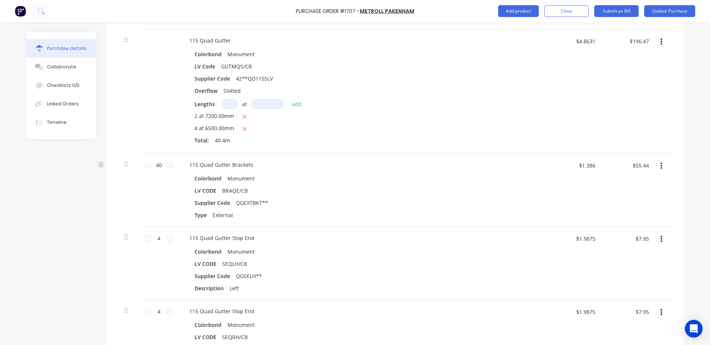
scroll to position [986, 0]
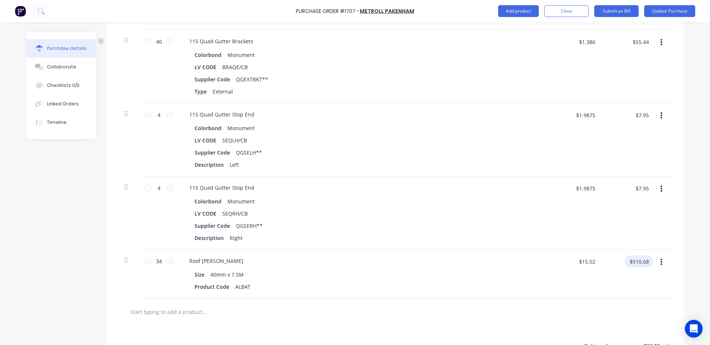
type textarea "x"
click at [645, 264] on input "$510.68" at bounding box center [639, 261] width 28 height 12
type input "510.15"
type textarea "x"
type input "$15.0044"
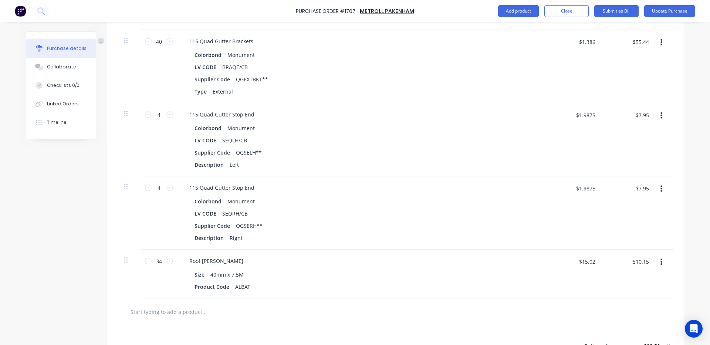
type input "$510.15"
click at [591, 284] on div "$15.0044 $15.02" at bounding box center [574, 273] width 54 height 49
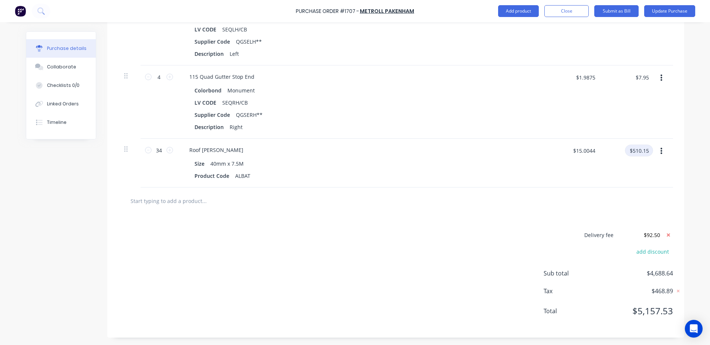
click at [647, 151] on input "$510.15" at bounding box center [639, 151] width 28 height 12
type textarea "x"
click at [647, 151] on input "$510.15" at bounding box center [639, 151] width 28 height 12
type input "$510.12"
type textarea "x"
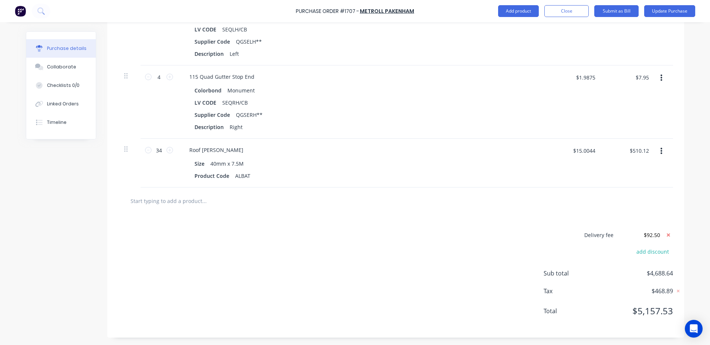
type input "$15.0035"
type input "$510.12"
click at [622, 176] on div "$510.12 $510.12" at bounding box center [628, 163] width 54 height 49
click at [646, 149] on input "$510.12" at bounding box center [639, 151] width 28 height 12
type textarea "x"
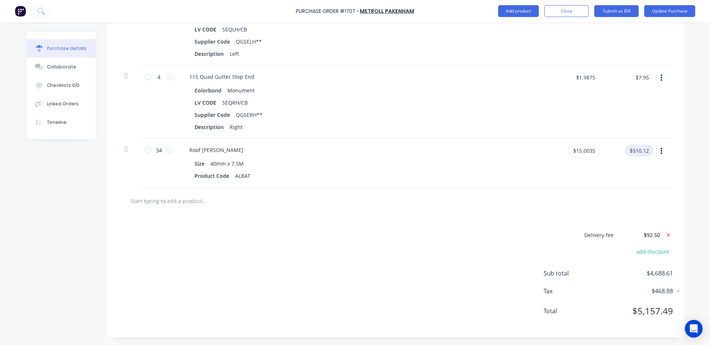
click at [647, 151] on input "$510.12" at bounding box center [639, 151] width 28 height 12
type input "$510.13"
type textarea "x"
type input "$15.0038"
type input "$510.13"
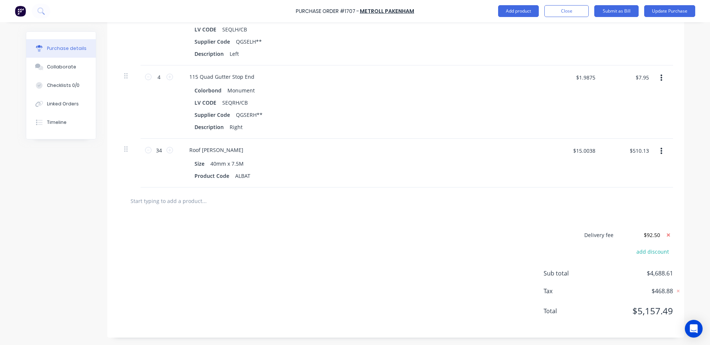
click at [627, 175] on div "$510.13 $510.13" at bounding box center [628, 163] width 54 height 49
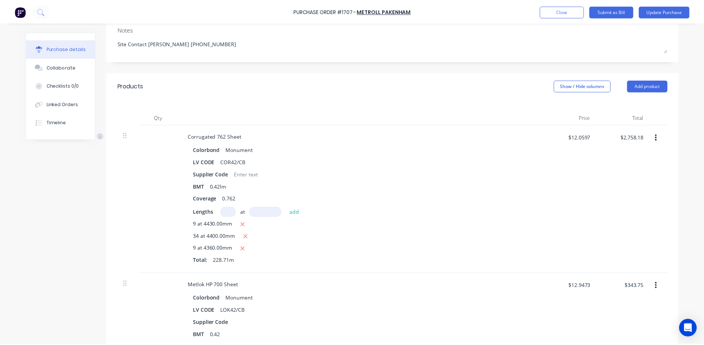
scroll to position [0, 0]
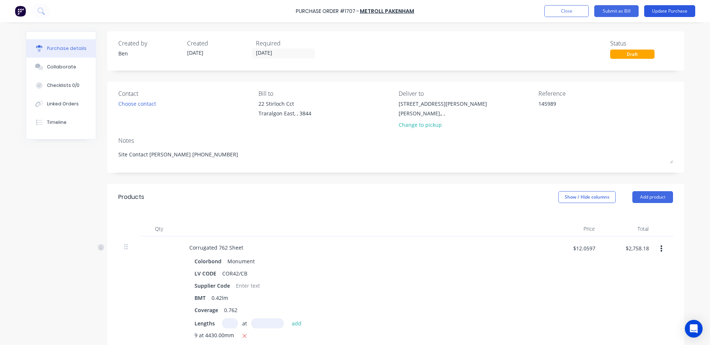
click at [674, 10] on button "Update Purchase" at bounding box center [669, 11] width 51 height 12
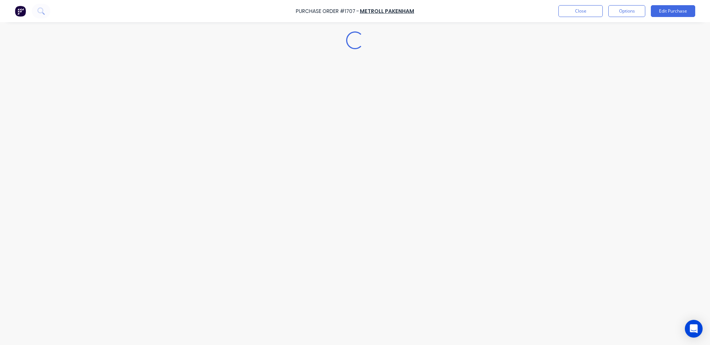
type textarea "x"
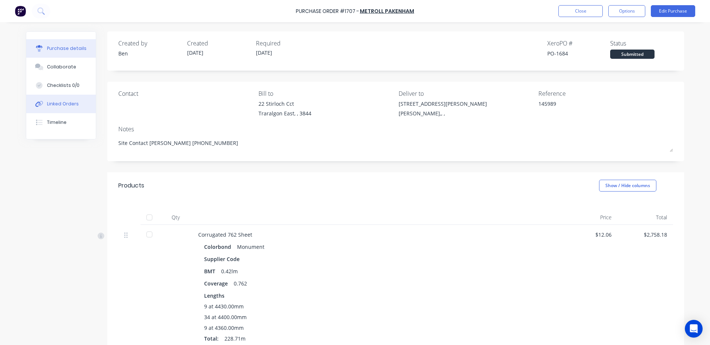
click at [65, 102] on div "Linked Orders" at bounding box center [63, 104] width 32 height 7
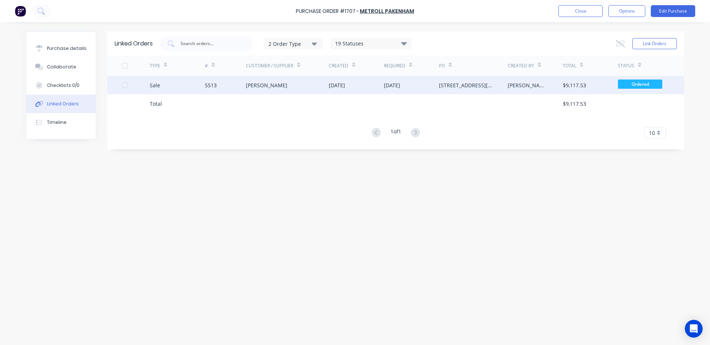
click at [240, 88] on div "5513" at bounding box center [225, 85] width 41 height 18
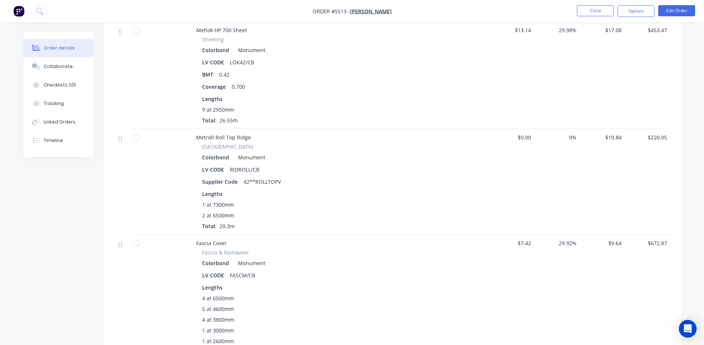
scroll to position [370, 0]
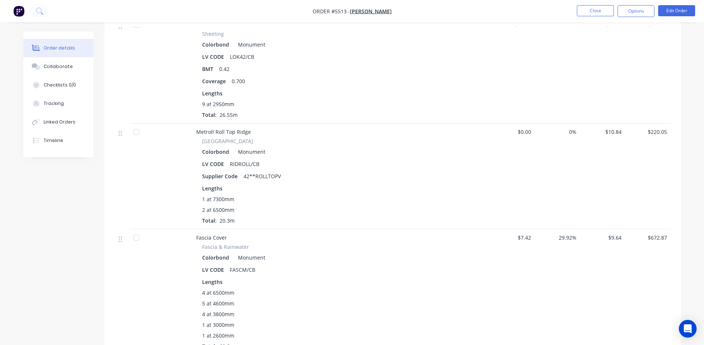
drag, startPoint x: 393, startPoint y: 180, endPoint x: 363, endPoint y: 210, distance: 42.9
click at [363, 210] on div "1 at 7300mm 2 at 6500mm Total: 20.3m" at bounding box center [341, 209] width 278 height 29
click at [684, 6] on button "Edit Order" at bounding box center [676, 10] width 37 height 11
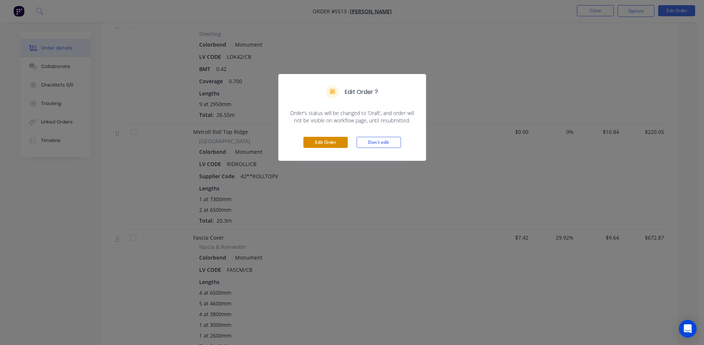
click at [324, 143] on button "Edit Order" at bounding box center [325, 142] width 44 height 11
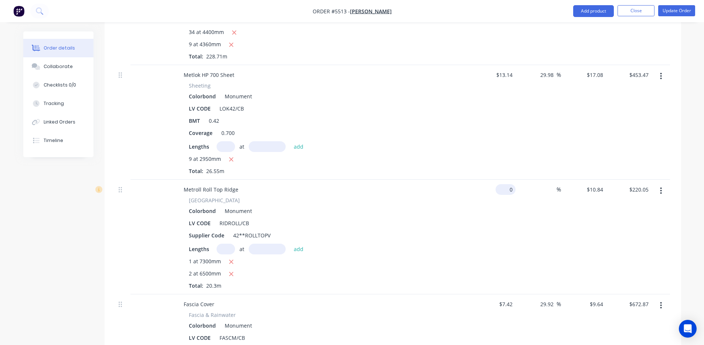
click at [510, 184] on input "0" at bounding box center [507, 189] width 17 height 11
type input "$8.70"
type input "$176.61"
type input "10.84"
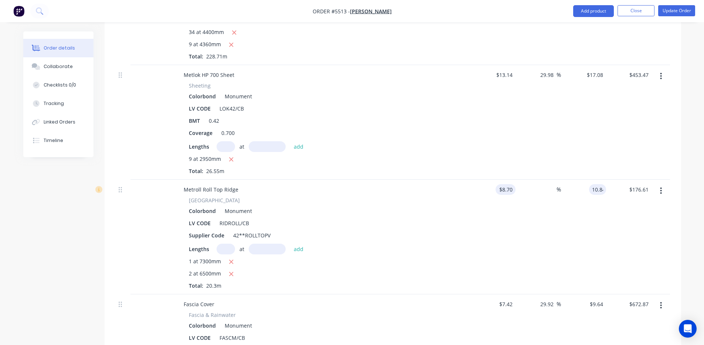
type input "24.6"
type input "$10.84"
type input "220.05"
type input "$10.8399"
type input "$220.05"
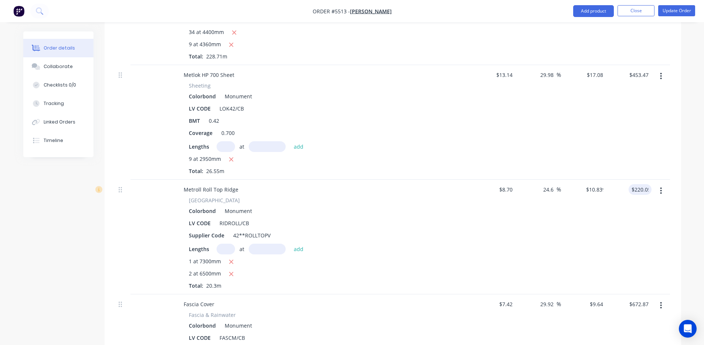
click at [510, 192] on div "$8.70 $8.70" at bounding box center [493, 237] width 45 height 115
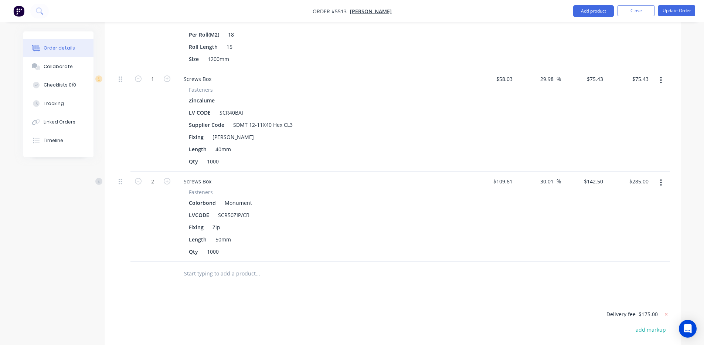
scroll to position [1466, 0]
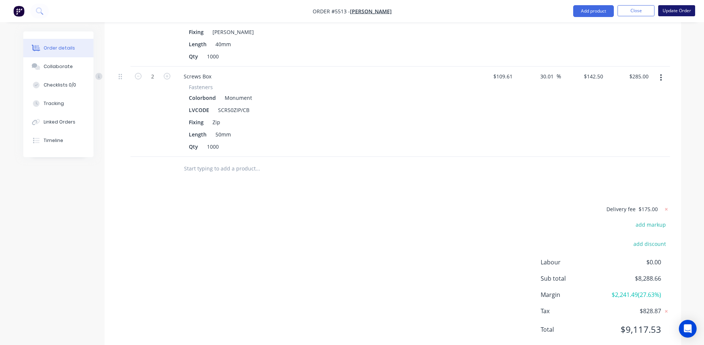
click at [668, 7] on button "Update Order" at bounding box center [676, 10] width 37 height 11
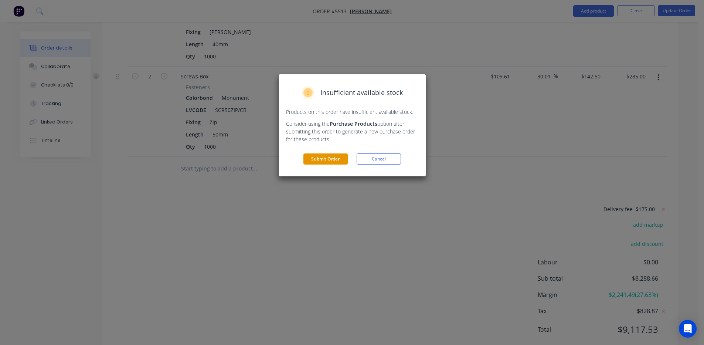
click at [333, 157] on button "Submit Order" at bounding box center [325, 158] width 44 height 11
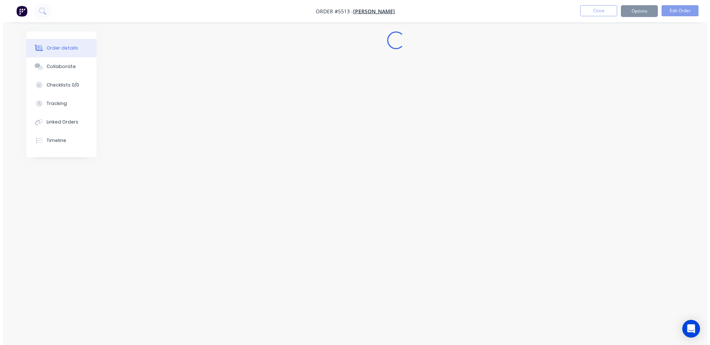
scroll to position [0, 0]
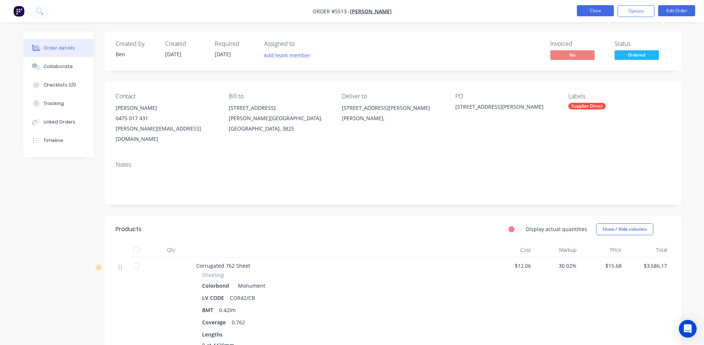
click at [590, 8] on button "Close" at bounding box center [595, 10] width 37 height 11
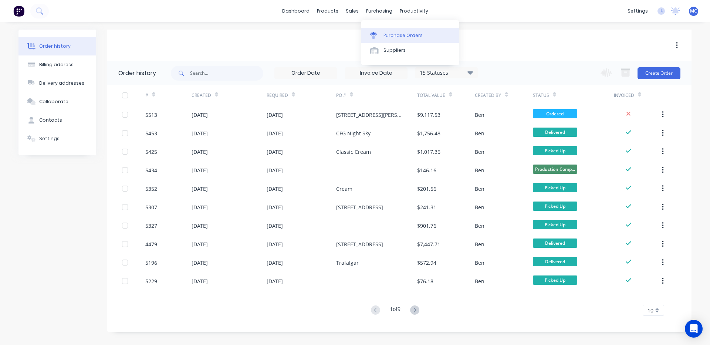
click at [392, 32] on div "Purchase Orders" at bounding box center [402, 35] width 39 height 7
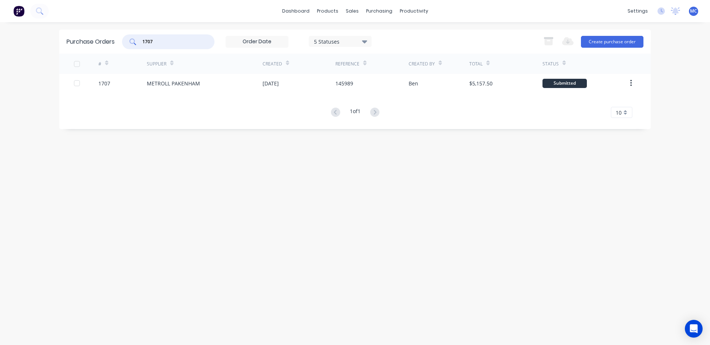
drag, startPoint x: 152, startPoint y: 41, endPoint x: 108, endPoint y: 41, distance: 44.0
click at [108, 41] on div "Purchase Orders 1707 5 Statuses 5 Statuses Export to Excel (XLSX) Create purcha…" at bounding box center [354, 42] width 591 height 24
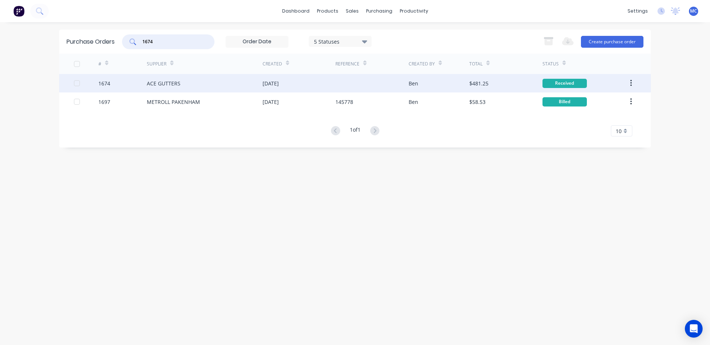
type input "1674"
click at [279, 82] on div "[DATE]" at bounding box center [270, 83] width 16 height 8
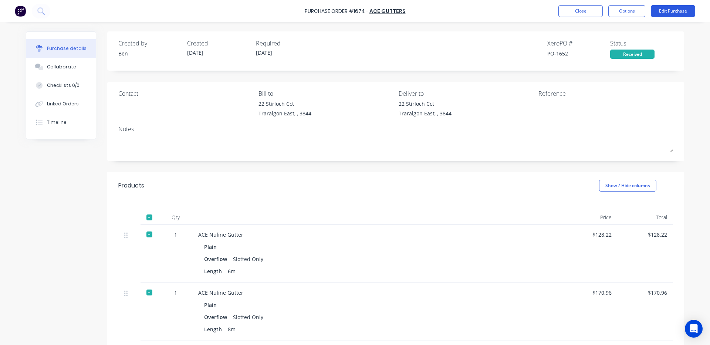
click at [672, 13] on button "Edit Purchase" at bounding box center [673, 11] width 44 height 12
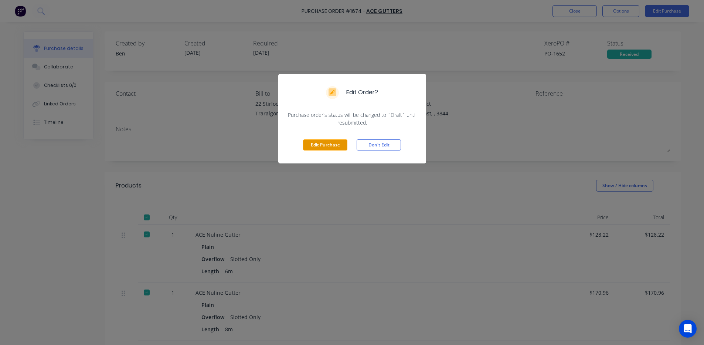
click at [336, 142] on button "Edit Purchase" at bounding box center [325, 144] width 44 height 11
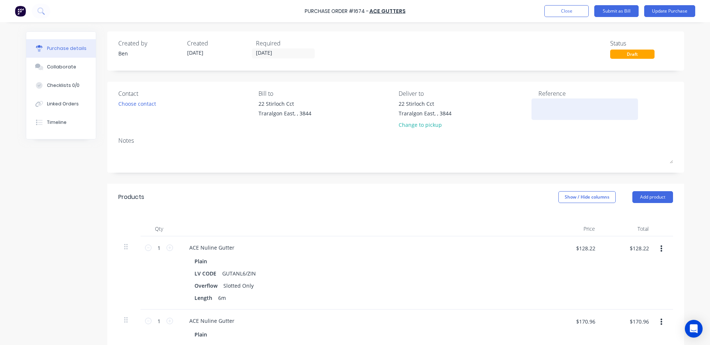
click at [550, 108] on textarea at bounding box center [584, 108] width 92 height 17
type textarea "154265"
type textarea "x"
type textarea "1542655"
type textarea "x"
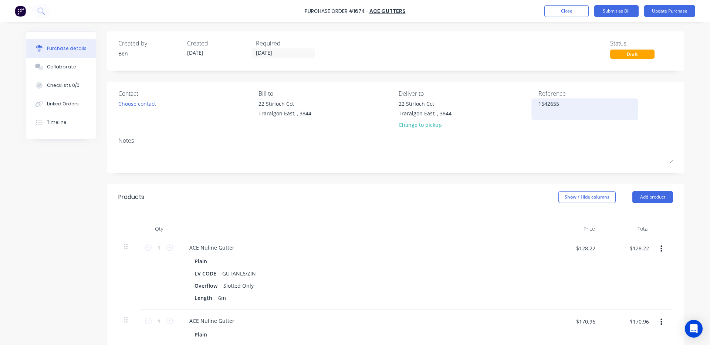
type textarea "154265"
type textarea "x"
type textarea "1542654"
type textarea "x"
type textarea "1542654"
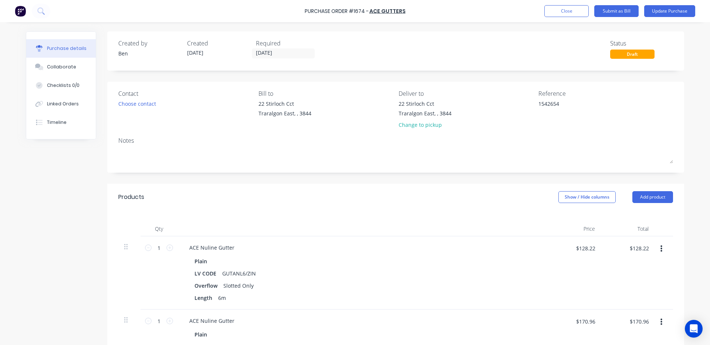
click at [485, 207] on div "Products Show / Hide columns Add product" at bounding box center [395, 197] width 577 height 27
click at [673, 10] on button "Update Purchase" at bounding box center [669, 11] width 51 height 12
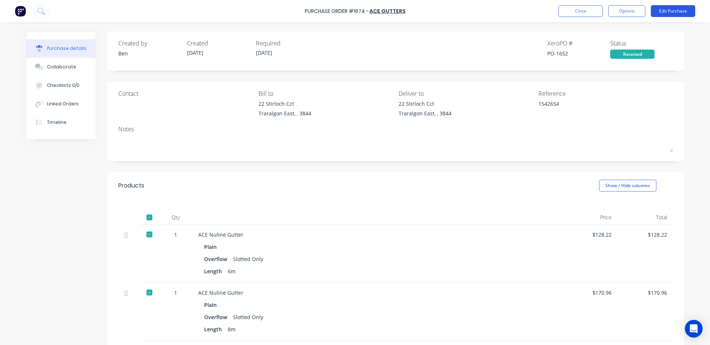
click at [679, 10] on button "Edit Purchase" at bounding box center [673, 11] width 44 height 12
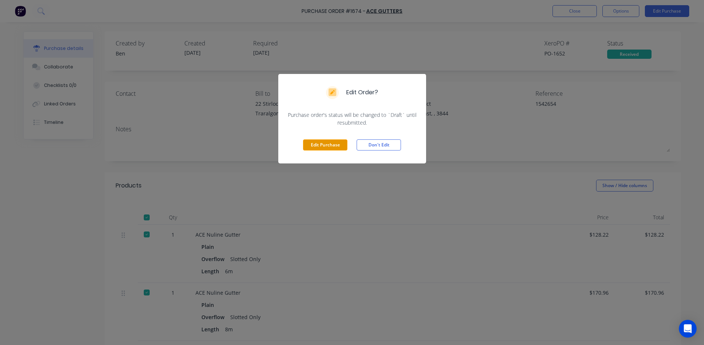
click at [309, 146] on button "Edit Purchase" at bounding box center [325, 144] width 44 height 11
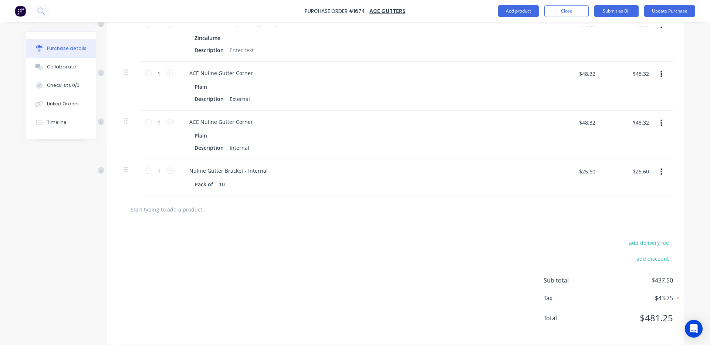
scroll to position [377, 0]
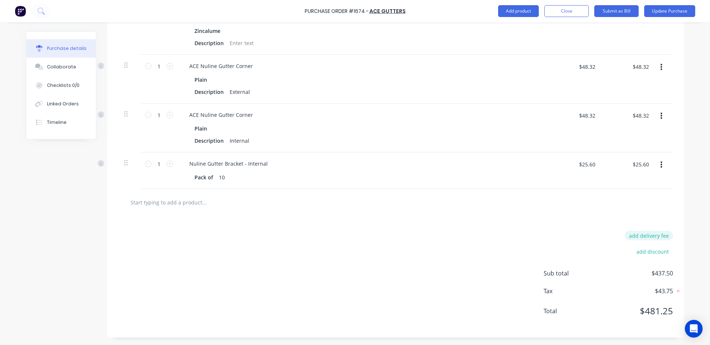
type textarea "x"
click at [652, 233] on button "add delivery fee" at bounding box center [648, 236] width 48 height 10
type input "70"
type textarea "x"
type input "$70.00"
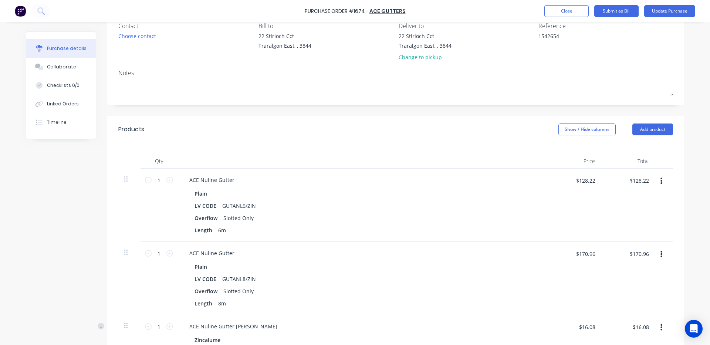
scroll to position [0, 0]
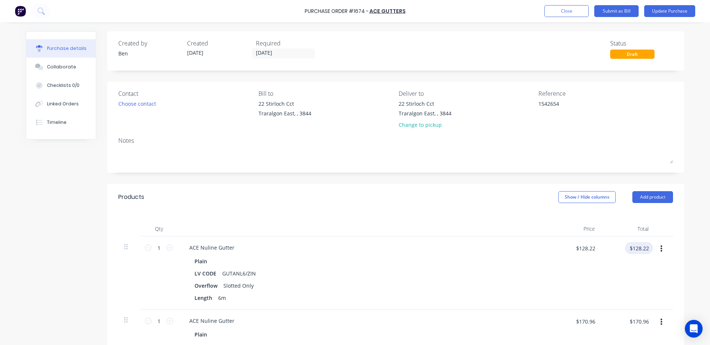
type textarea "x"
click at [647, 247] on input "$128.22" at bounding box center [639, 248] width 28 height 12
type input "123.74"
type textarea "x"
type input "$123.74"
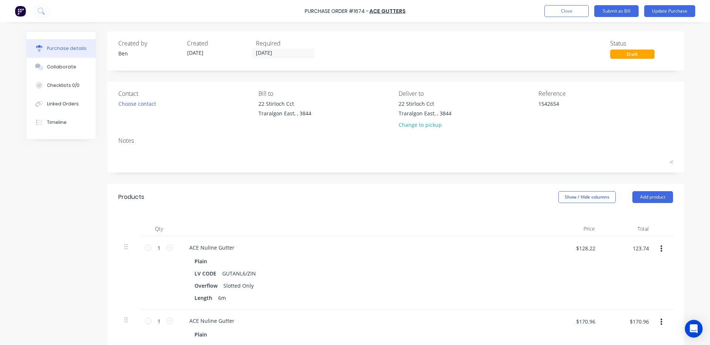
type input "$123.74"
click at [631, 283] on div "$123.74 123.74" at bounding box center [628, 272] width 54 height 73
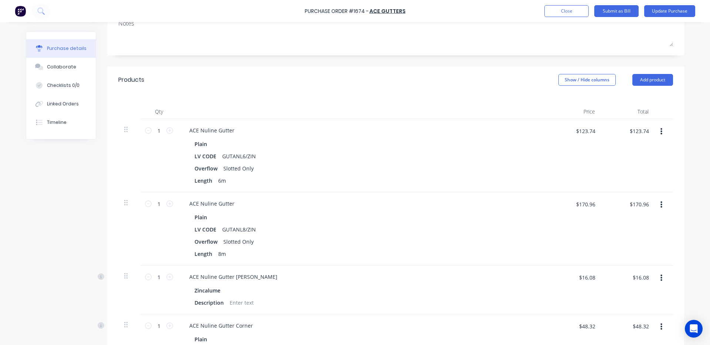
scroll to position [123, 0]
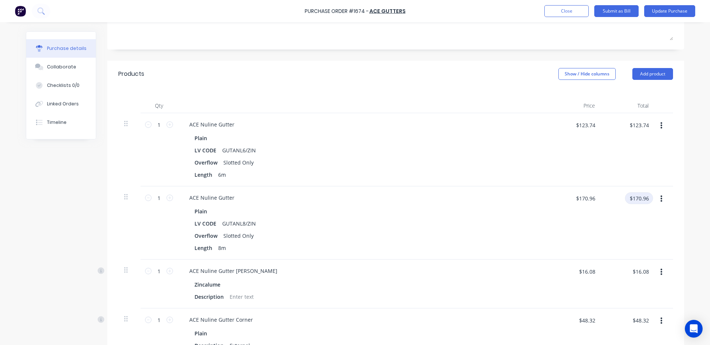
type textarea "x"
click at [645, 199] on input "$170.96" at bounding box center [639, 198] width 28 height 12
type input "164.98"
type textarea "x"
type input "$164.98"
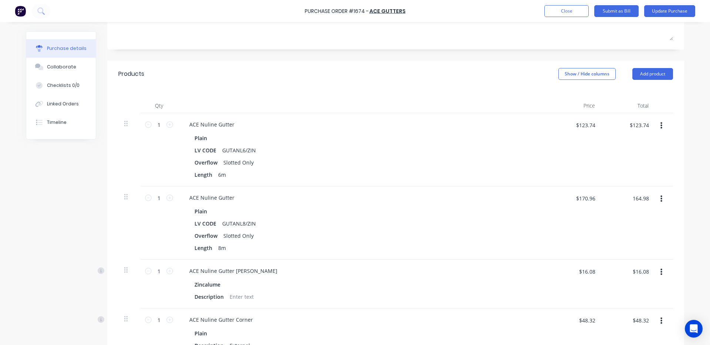
type input "$164.98"
click at [623, 225] on div "$164.98 $164.98" at bounding box center [628, 222] width 54 height 73
type textarea "x"
click at [642, 275] on input "$16.08" at bounding box center [640, 271] width 25 height 12
type input "15.52"
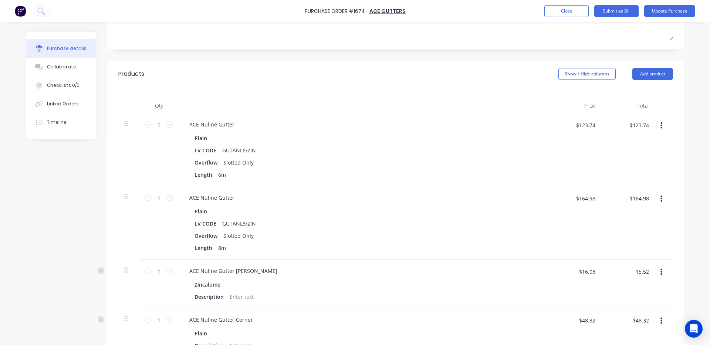
type textarea "x"
type input "$15.52"
click at [555, 278] on div "$15.52 $16.08" at bounding box center [576, 273] width 46 height 17
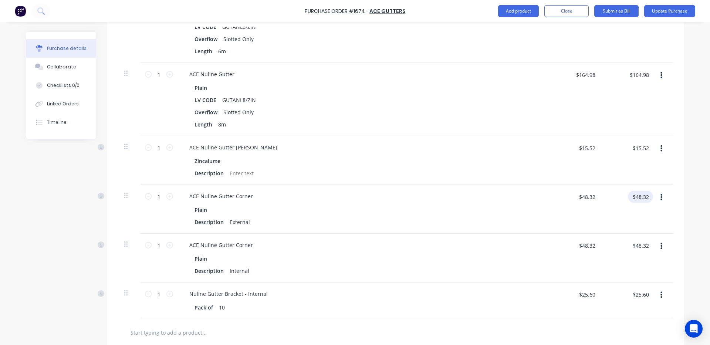
type textarea "x"
click at [635, 197] on input "$48.32" at bounding box center [640, 197] width 25 height 12
type input "46.62"
type textarea "x"
type input "$46.62"
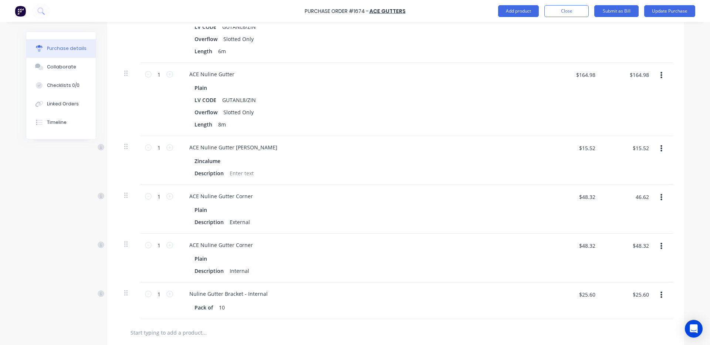
type input "$46.62"
click at [623, 210] on div "$46.62 46.62" at bounding box center [628, 209] width 54 height 49
type textarea "x"
click at [643, 246] on input "$48.32" at bounding box center [640, 246] width 25 height 12
type input "46.62"
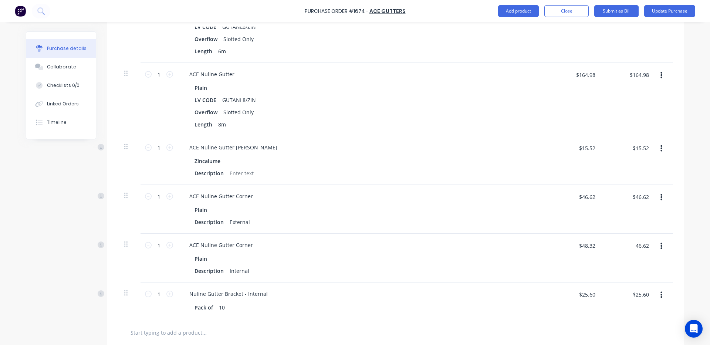
type textarea "x"
type input "$46.62"
click at [635, 271] on div "$46.62 46.62" at bounding box center [628, 258] width 54 height 49
type textarea "x"
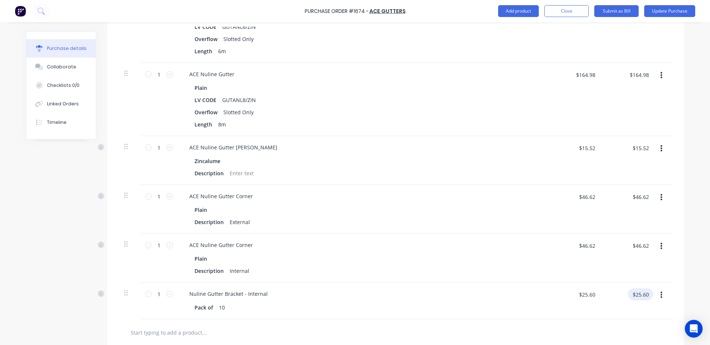
click at [639, 297] on input "$25.60" at bounding box center [640, 294] width 25 height 12
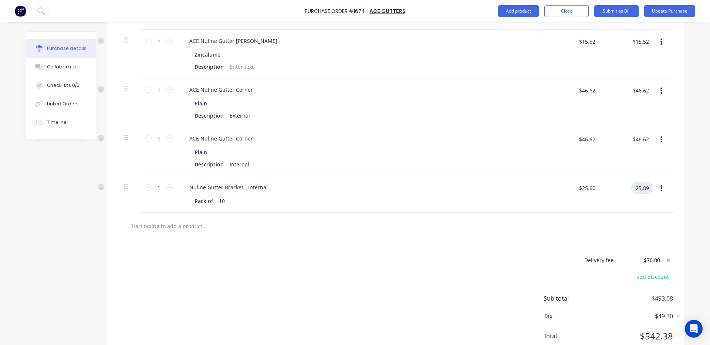
scroll to position [378, 0]
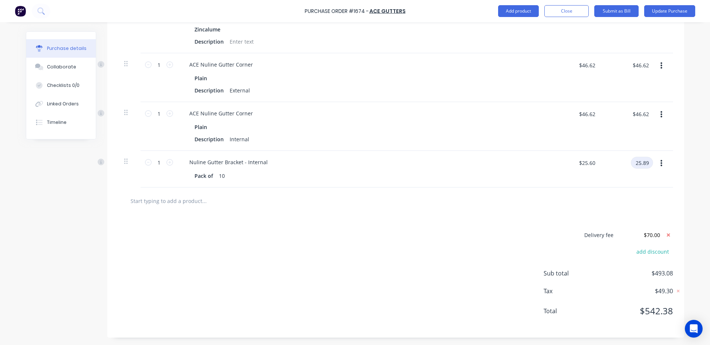
type input "25.89"
type textarea "x"
type input "$25.89"
click at [559, 232] on div "Delivery fee $70.00" at bounding box center [607, 234] width 129 height 11
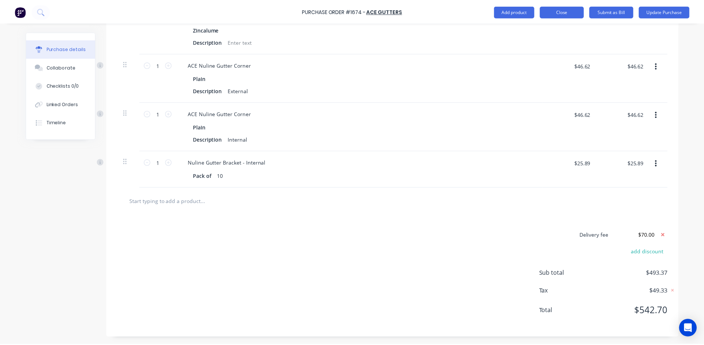
scroll to position [0, 0]
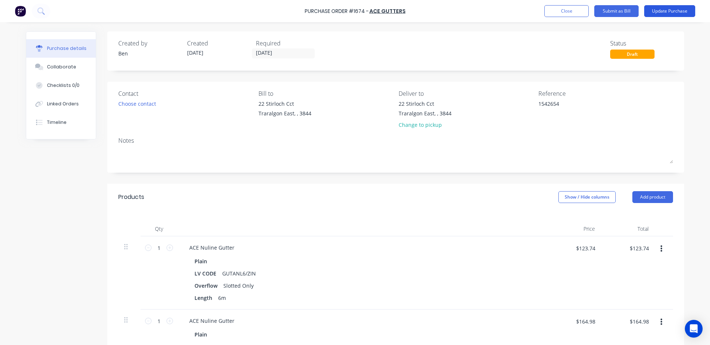
click at [659, 8] on button "Update Purchase" at bounding box center [669, 11] width 51 height 12
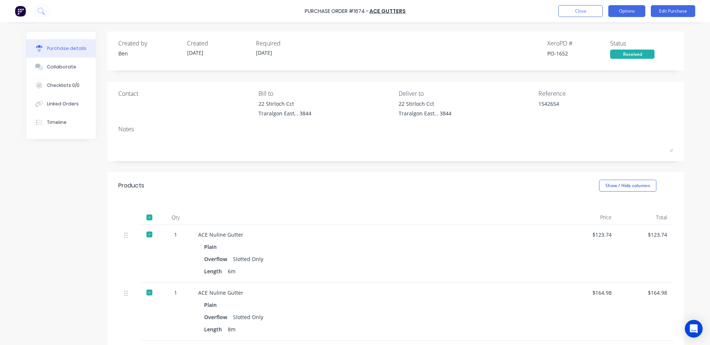
click at [639, 10] on button "Options" at bounding box center [626, 11] width 37 height 12
click at [422, 176] on div "Products Show / Hide columns" at bounding box center [395, 185] width 577 height 27
click at [62, 101] on div "Linked Orders" at bounding box center [63, 104] width 32 height 7
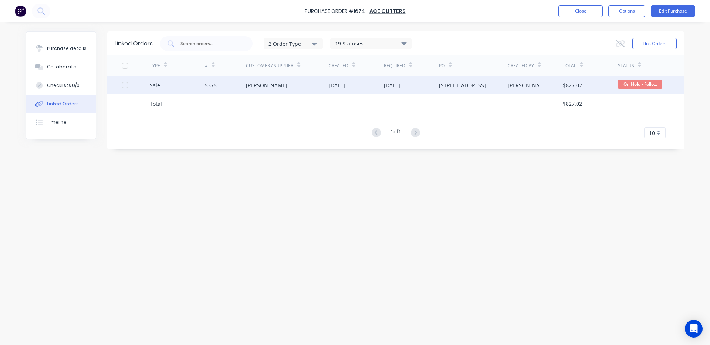
click at [345, 87] on div "[DATE]" at bounding box center [337, 85] width 16 height 8
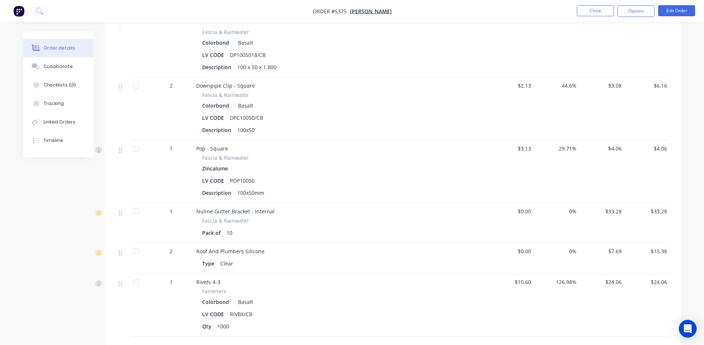
scroll to position [648, 0]
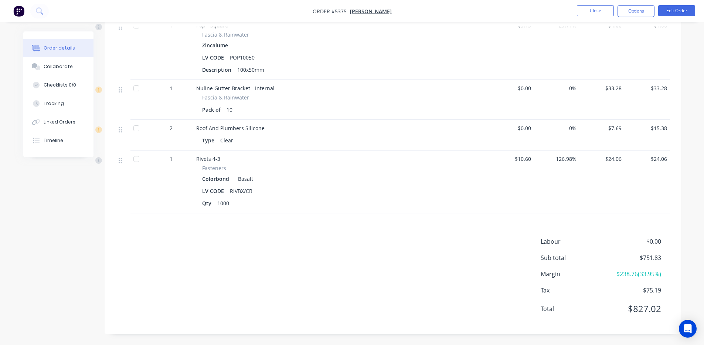
click at [441, 247] on div "Labour $0.00 Sub total $751.83 Margin $238.76 ( 33.95 %) Tax $75.19 Total $827.…" at bounding box center [393, 280] width 554 height 86
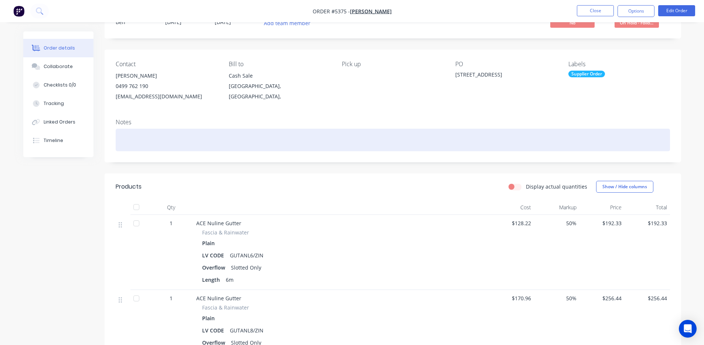
click at [372, 142] on div at bounding box center [393, 140] width 554 height 23
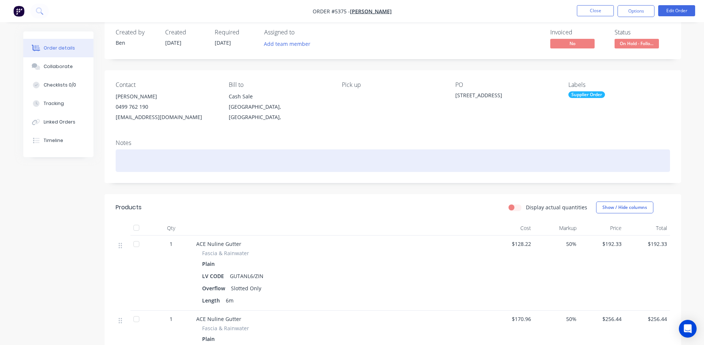
scroll to position [0, 0]
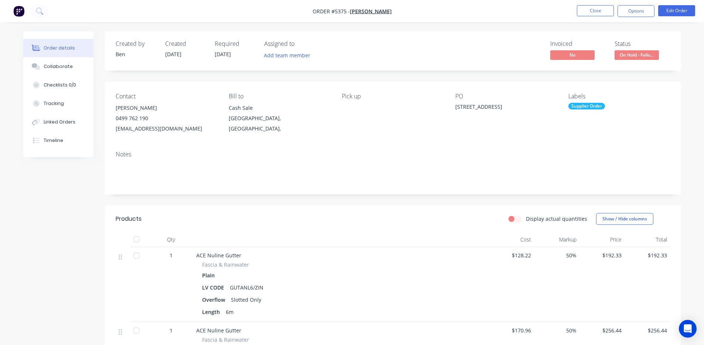
click at [456, 14] on nav "Order #5375 - [PERSON_NAME] Close Options Edit Order" at bounding box center [352, 11] width 704 height 22
click at [594, 14] on button "Close" at bounding box center [595, 10] width 37 height 11
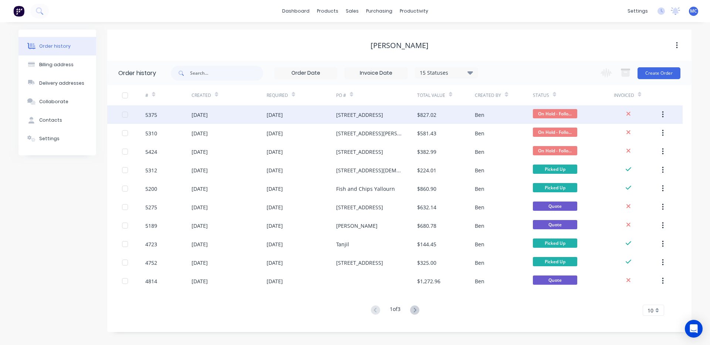
click at [353, 114] on div "[STREET_ADDRESS]" at bounding box center [359, 115] width 47 height 8
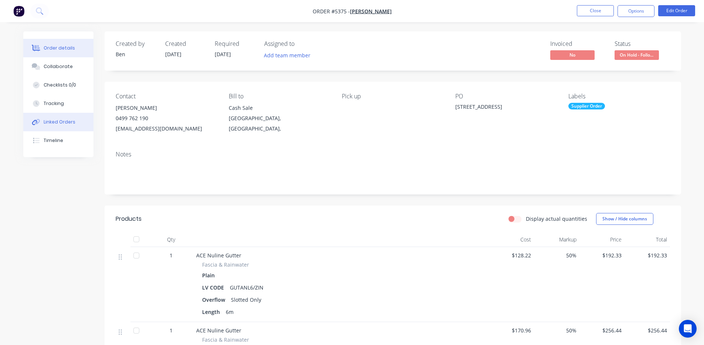
click at [59, 122] on div "Linked Orders" at bounding box center [60, 122] width 32 height 7
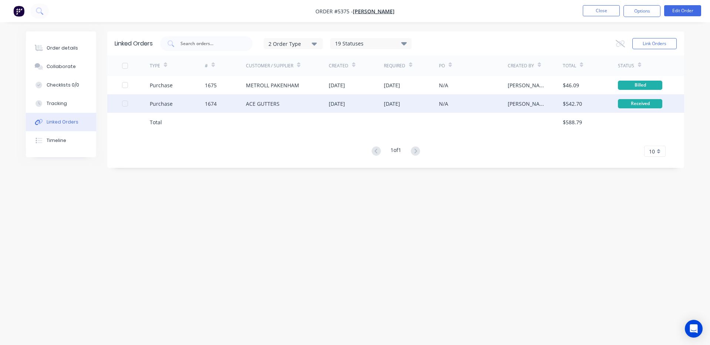
click at [359, 102] on div "[DATE]" at bounding box center [356, 103] width 55 height 18
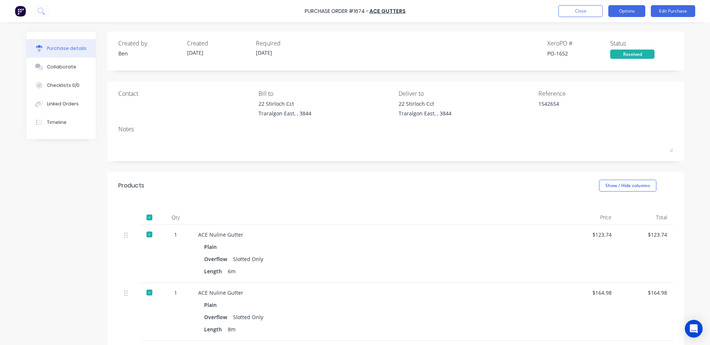
click at [630, 11] on button "Options" at bounding box center [626, 11] width 37 height 12
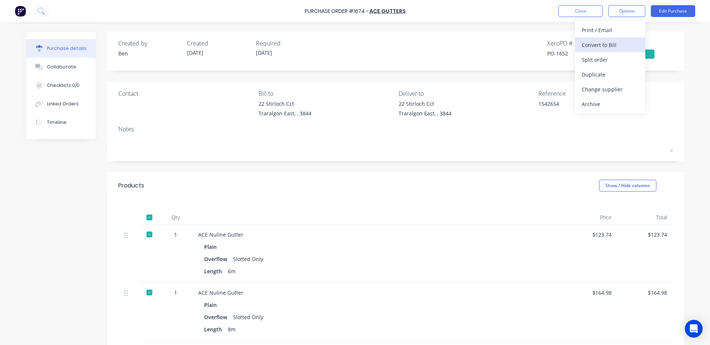
click at [621, 42] on div "Convert to Bill" at bounding box center [609, 45] width 57 height 11
type textarea "x"
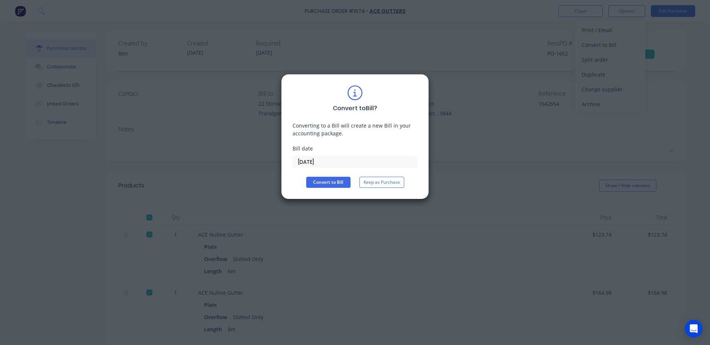
click at [319, 164] on input "[DATE]" at bounding box center [355, 161] width 124 height 11
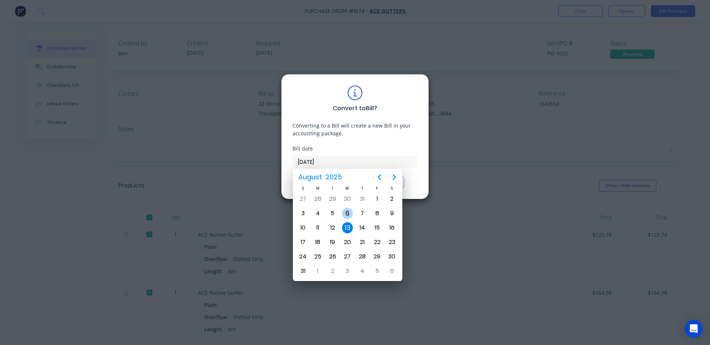
click at [346, 214] on div "6" at bounding box center [347, 213] width 11 height 11
type input "[DATE]"
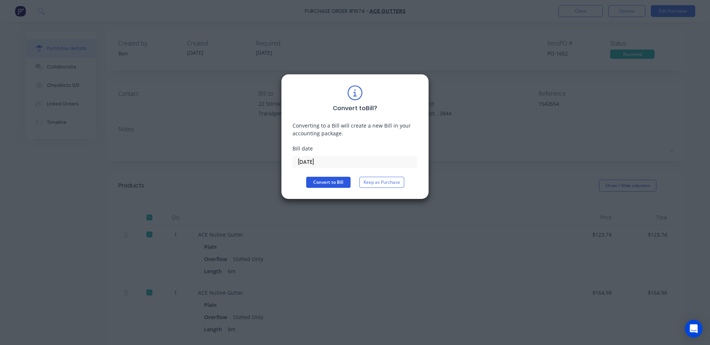
click at [335, 182] on button "Convert to Bill" at bounding box center [328, 182] width 44 height 11
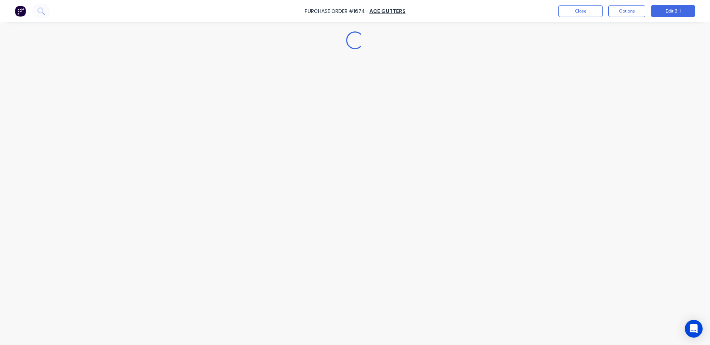
type textarea "x"
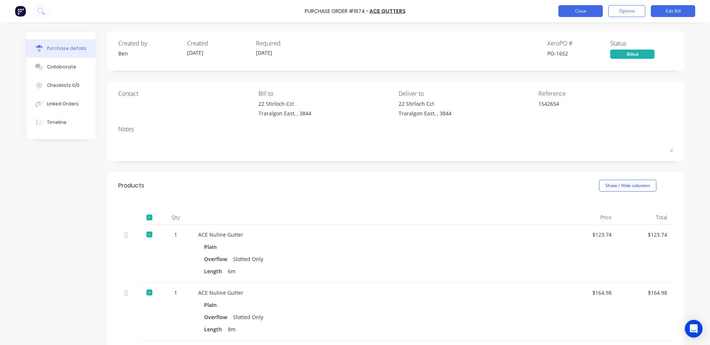
click at [583, 16] on button "Close" at bounding box center [580, 11] width 44 height 12
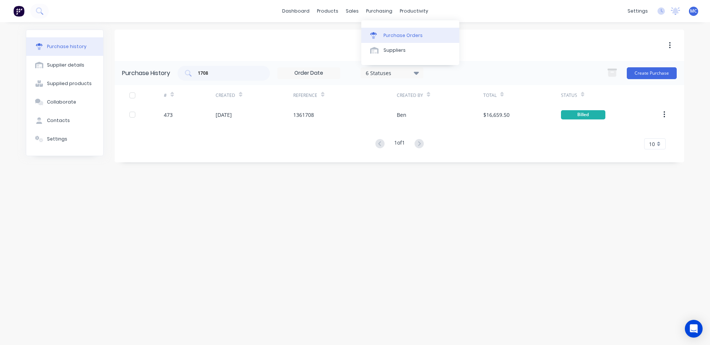
click at [387, 30] on link "Purchase Orders" at bounding box center [410, 35] width 98 height 15
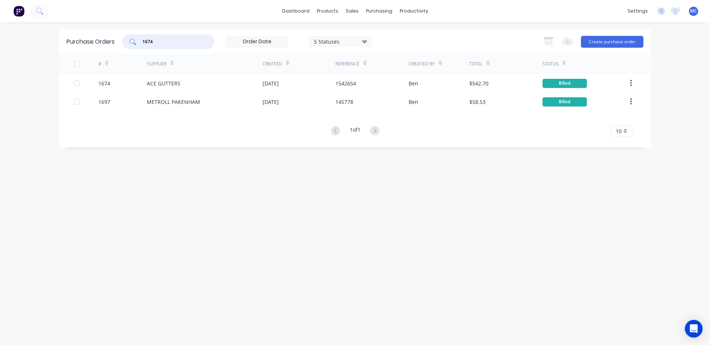
drag, startPoint x: 169, startPoint y: 42, endPoint x: 83, endPoint y: 40, distance: 86.1
click at [84, 40] on div "Purchase Orders 1674 5 Statuses 5 Statuses Export to Excel (XLSX) Create purcha…" at bounding box center [354, 42] width 591 height 24
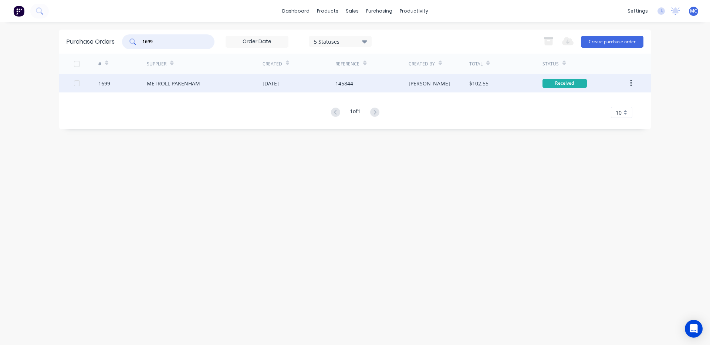
type input "1699"
click at [278, 82] on div "[DATE]" at bounding box center [270, 83] width 16 height 8
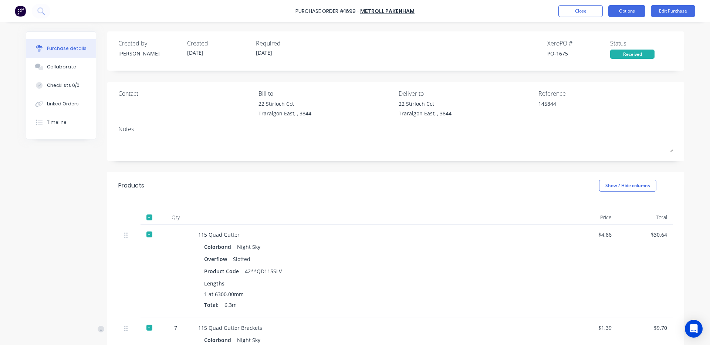
click at [621, 15] on button "Options" at bounding box center [626, 11] width 37 height 12
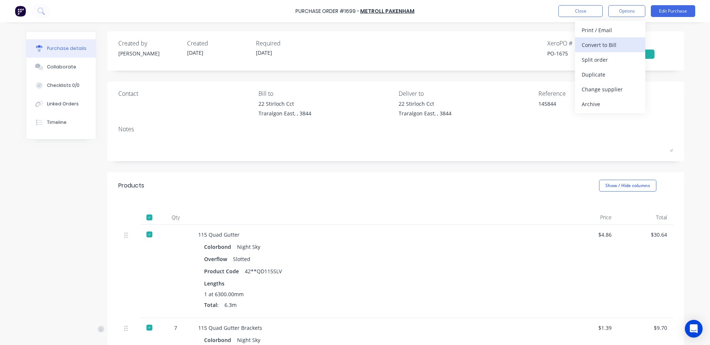
click at [591, 43] on div "Convert to Bill" at bounding box center [609, 45] width 57 height 11
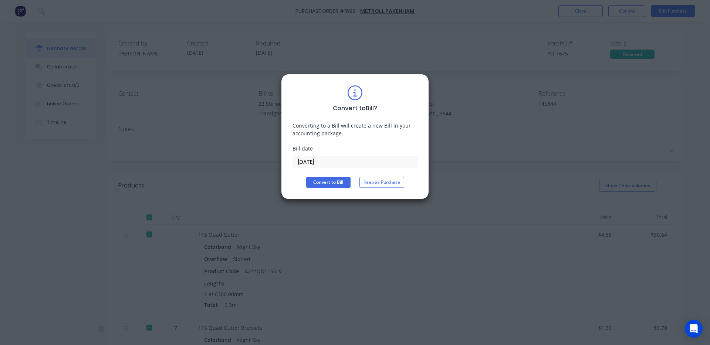
click at [333, 170] on div "Convert to Bill ? Converting to a Bill will create a new Bill in your accountin…" at bounding box center [354, 136] width 125 height 102
click at [329, 157] on input "[DATE]" at bounding box center [355, 161] width 124 height 11
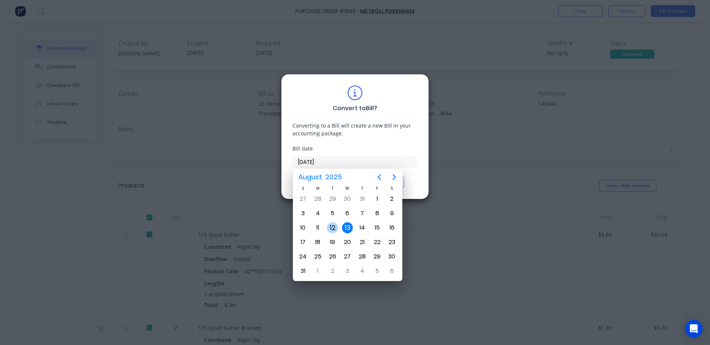
click at [336, 230] on div "12" at bounding box center [332, 227] width 11 height 11
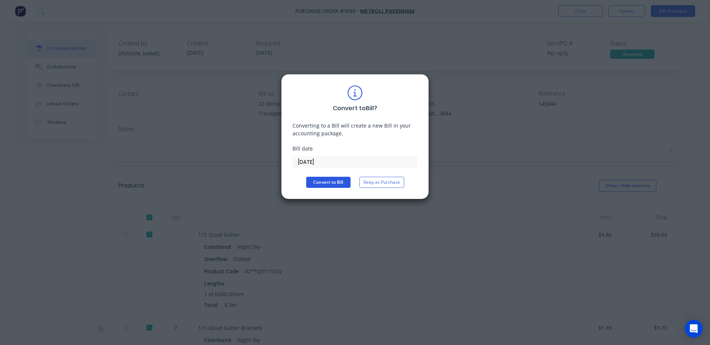
click at [334, 180] on button "Convert to Bill" at bounding box center [328, 182] width 44 height 11
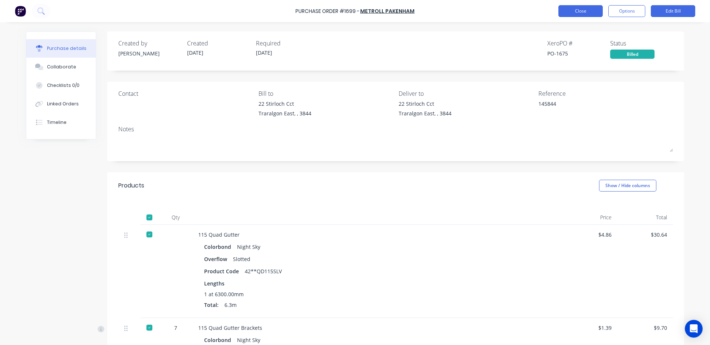
click at [588, 9] on button "Close" at bounding box center [580, 11] width 44 height 12
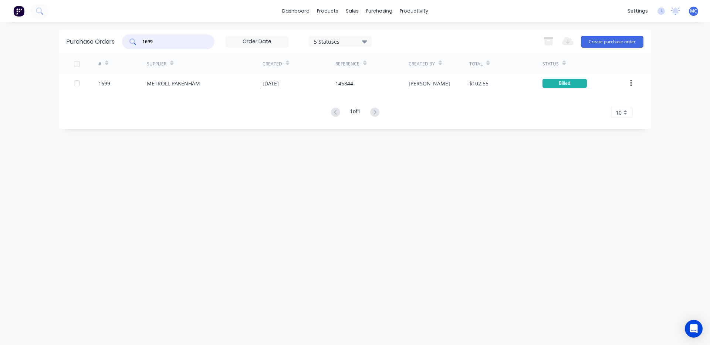
drag, startPoint x: 189, startPoint y: 43, endPoint x: 39, endPoint y: 54, distance: 150.1
click at [44, 43] on div "dashboard products sales purchasing productivity dashboard products Product Cat…" at bounding box center [355, 172] width 710 height 345
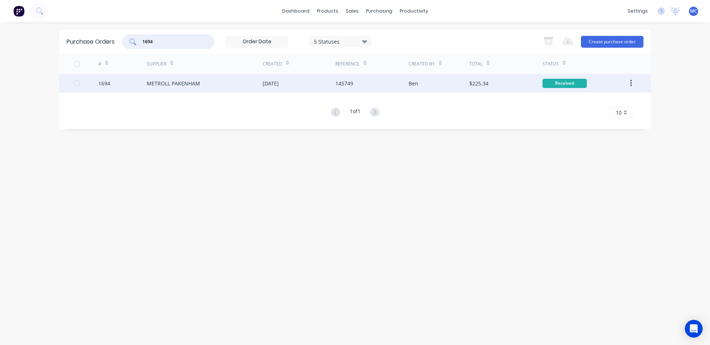
click at [140, 81] on div "1694" at bounding box center [122, 83] width 49 height 18
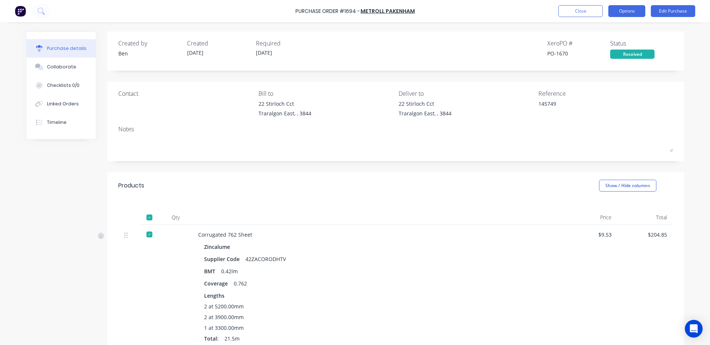
click at [631, 12] on button "Options" at bounding box center [626, 11] width 37 height 12
drag, startPoint x: 606, startPoint y: 45, endPoint x: 615, endPoint y: 203, distance: 158.1
click at [635, 199] on div "Purchase Order #1694 - METROLL PAKENHAM Close Options Print / Email Convert to …" at bounding box center [355, 172] width 710 height 345
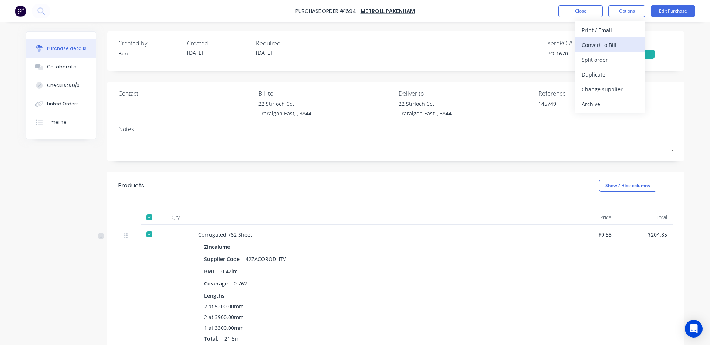
click at [595, 42] on div "Convert to Bill" at bounding box center [609, 45] width 57 height 11
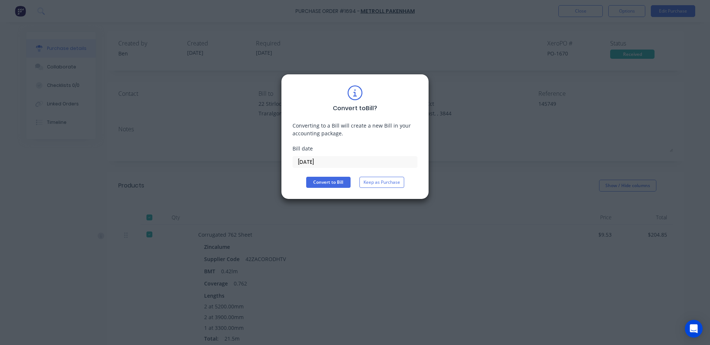
drag, startPoint x: 327, startPoint y: 160, endPoint x: 331, endPoint y: 159, distance: 3.8
click at [327, 160] on input "[DATE]" at bounding box center [355, 161] width 124 height 11
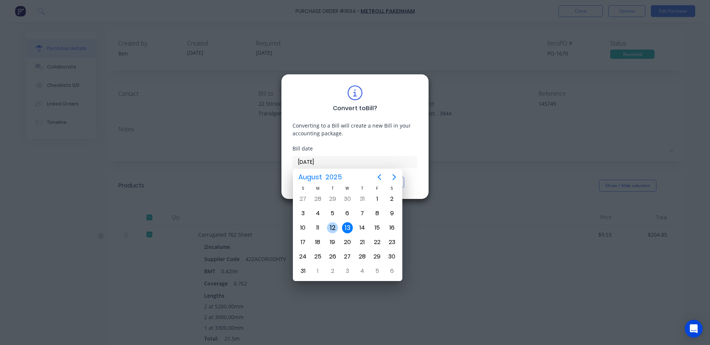
click at [336, 228] on div "12" at bounding box center [332, 227] width 11 height 11
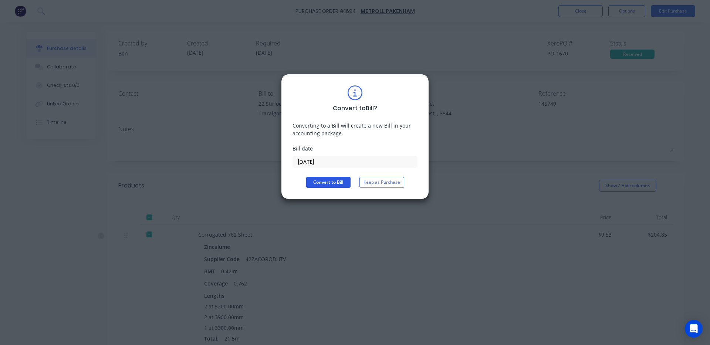
click at [329, 180] on button "Convert to Bill" at bounding box center [328, 182] width 44 height 11
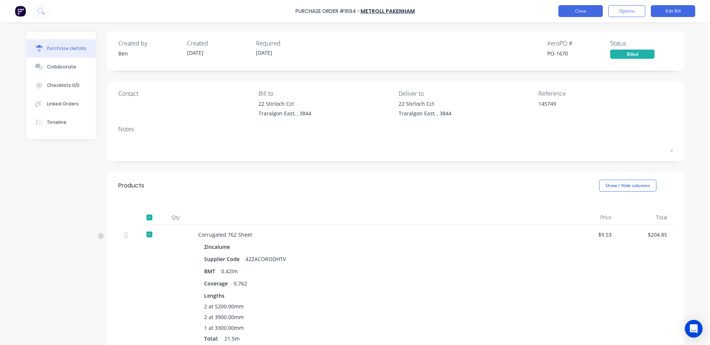
click at [587, 14] on button "Close" at bounding box center [580, 11] width 44 height 12
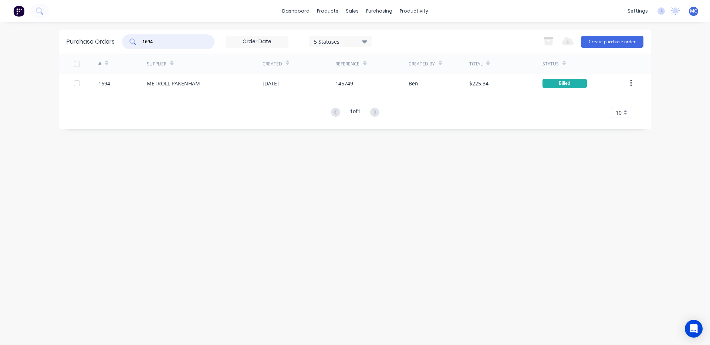
drag, startPoint x: 166, startPoint y: 44, endPoint x: 0, endPoint y: 1, distance: 171.6
click at [28, 18] on div "dashboard products sales purchasing productivity dashboard products Product Cat…" at bounding box center [355, 172] width 710 height 345
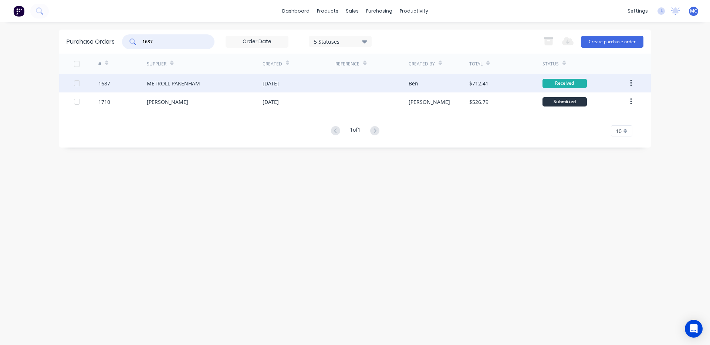
click at [273, 82] on div "[DATE]" at bounding box center [270, 83] width 16 height 8
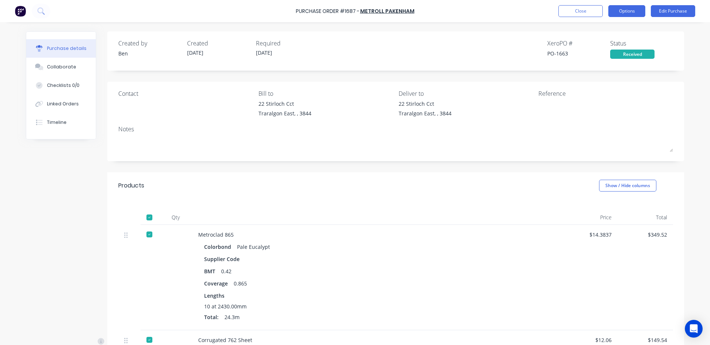
click at [627, 12] on button "Options" at bounding box center [626, 11] width 37 height 12
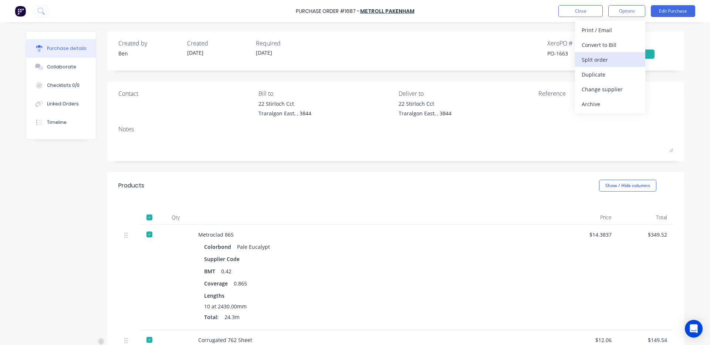
click at [601, 59] on div "Split order" at bounding box center [609, 59] width 57 height 11
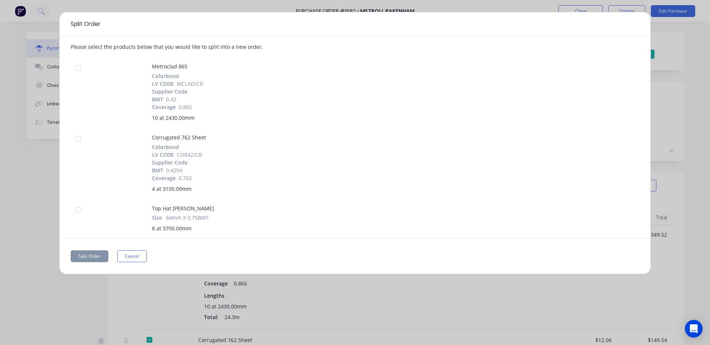
click at [78, 139] on div at bounding box center [78, 139] width 15 height 15
click at [77, 210] on div at bounding box center [78, 210] width 15 height 15
click at [90, 255] on button "Split Order" at bounding box center [90, 256] width 38 height 12
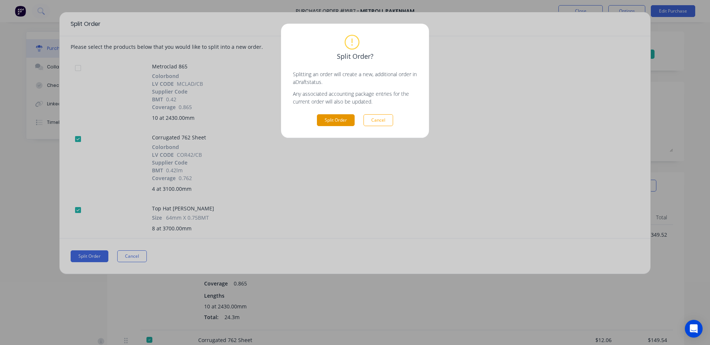
click at [325, 119] on button "Split Order" at bounding box center [336, 120] width 38 height 12
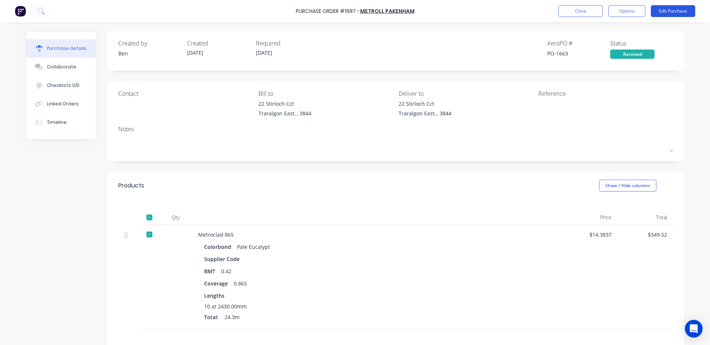
click at [679, 10] on button "Edit Purchase" at bounding box center [673, 11] width 44 height 12
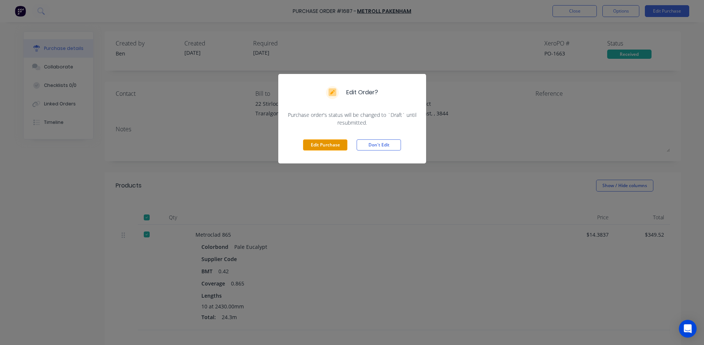
click at [316, 149] on button "Edit Purchase" at bounding box center [325, 144] width 44 height 11
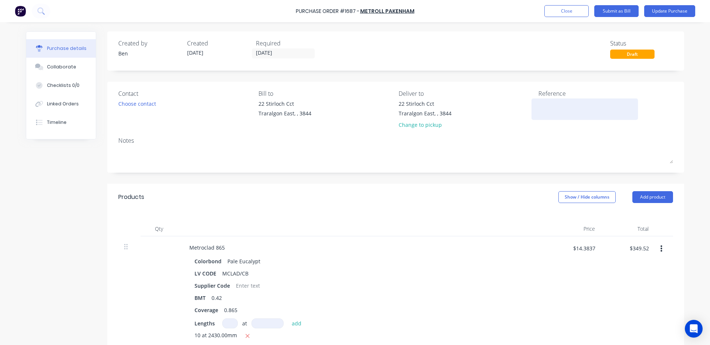
click at [564, 108] on textarea at bounding box center [584, 108] width 92 height 17
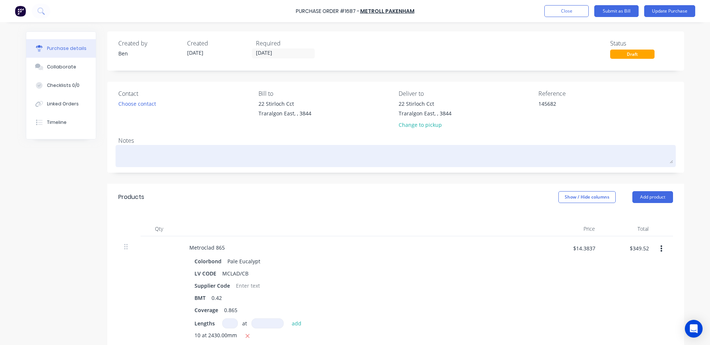
click at [515, 149] on textarea at bounding box center [395, 155] width 554 height 17
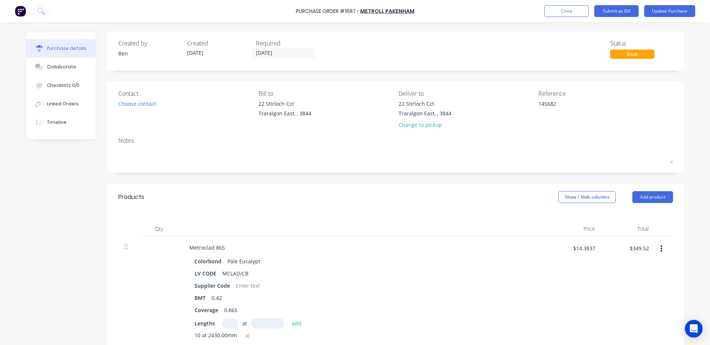
drag, startPoint x: 509, startPoint y: 116, endPoint x: 501, endPoint y: 116, distance: 8.2
click at [501, 116] on div "Contact Choose contact [PERSON_NAME] to [STREET_ADDRESS][GEOGRAPHIC_DATA] Deliv…" at bounding box center [395, 110] width 554 height 43
click at [563, 105] on textarea at bounding box center [584, 108] width 92 height 17
click at [489, 177] on div "Created by [PERSON_NAME] Created [DATE] Required [DATE] Status Draft Contact Ch…" at bounding box center [395, 270] width 577 height 478
click at [669, 9] on button "Update Purchase" at bounding box center [669, 11] width 51 height 12
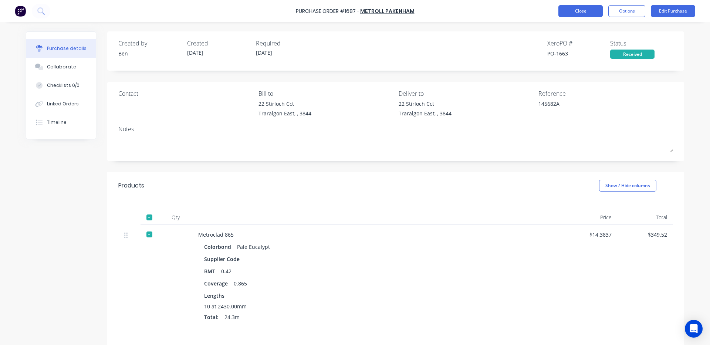
click at [580, 13] on button "Close" at bounding box center [580, 11] width 44 height 12
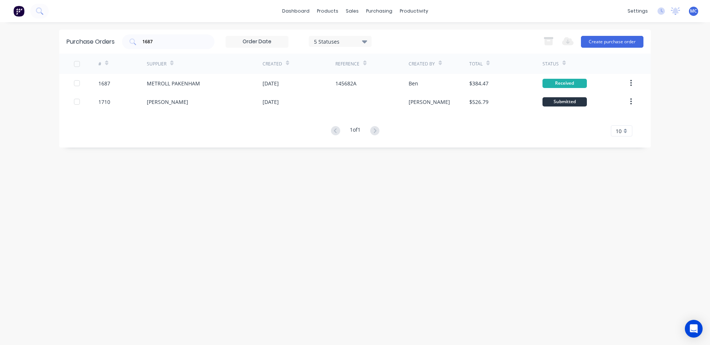
drag, startPoint x: 85, startPoint y: 41, endPoint x: 81, endPoint y: 43, distance: 5.3
click at [78, 41] on div "Purchase Orders 1687 5 Statuses 5 Statuses Export to Excel (XLSX) Create purcha…" at bounding box center [354, 42] width 591 height 24
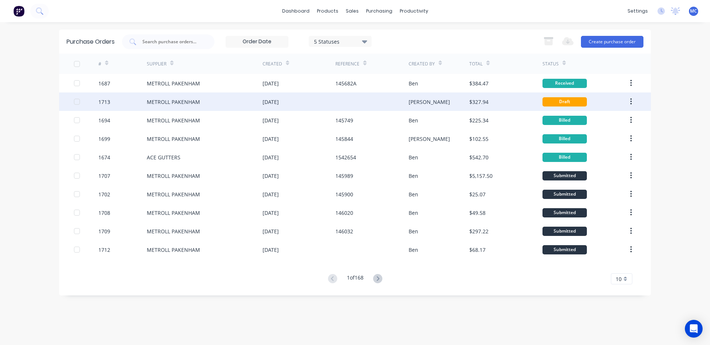
click at [279, 102] on div "[DATE]" at bounding box center [270, 102] width 16 height 8
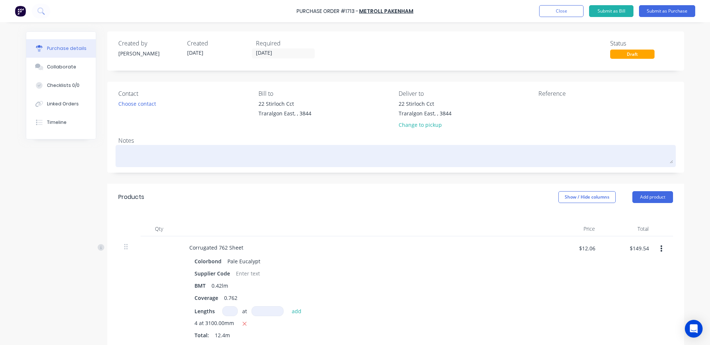
click at [176, 160] on textarea at bounding box center [395, 155] width 554 height 17
click at [182, 159] on textarea "split order" at bounding box center [395, 155] width 554 height 17
click at [246, 155] on textarea "split order" at bounding box center [395, 155] width 554 height 17
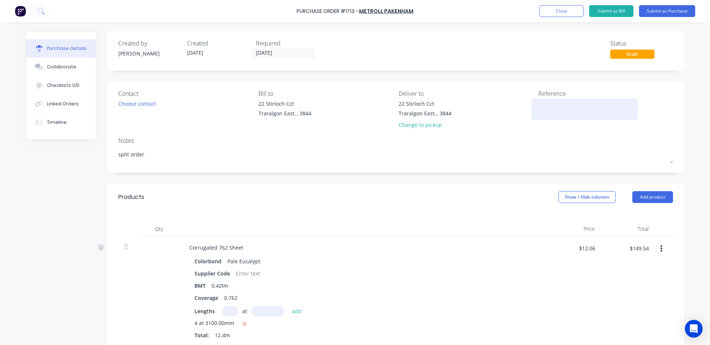
click at [561, 109] on textarea at bounding box center [584, 108] width 92 height 17
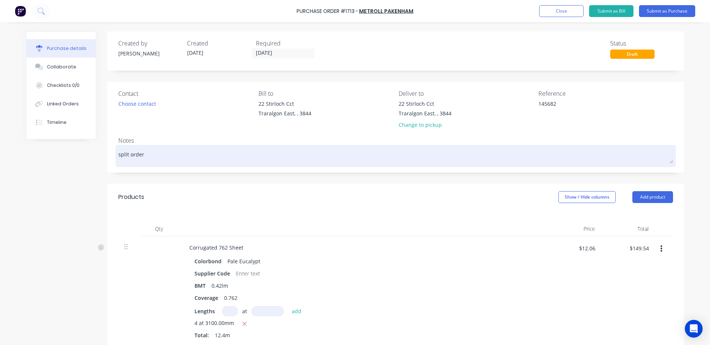
click at [518, 149] on textarea "split order" at bounding box center [395, 155] width 554 height 17
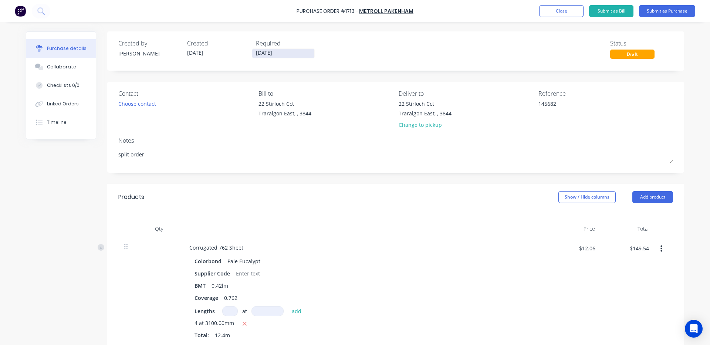
click at [287, 54] on input "[DATE]" at bounding box center [283, 53] width 62 height 9
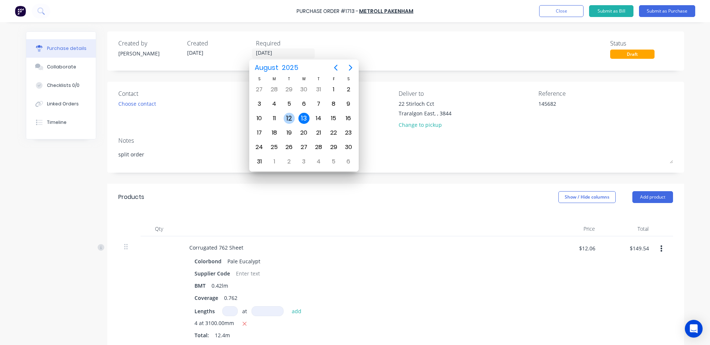
click at [294, 117] on div "12" at bounding box center [289, 118] width 11 height 11
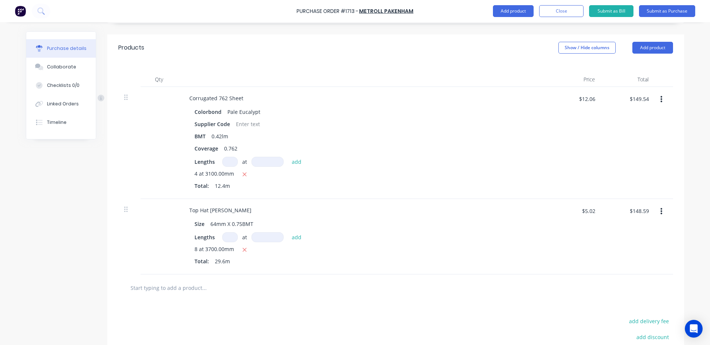
scroll to position [235, 0]
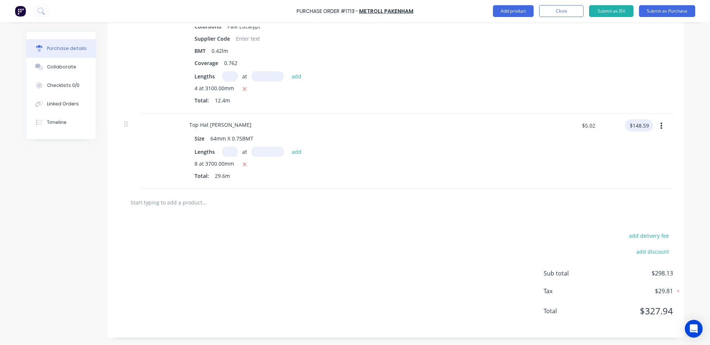
click at [646, 125] on input "$148.59" at bounding box center [639, 125] width 28 height 12
click at [607, 165] on div "$148.81 148.81" at bounding box center [628, 150] width 54 height 75
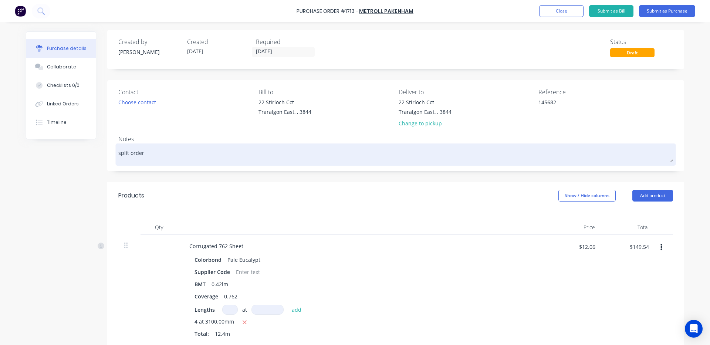
scroll to position [0, 0]
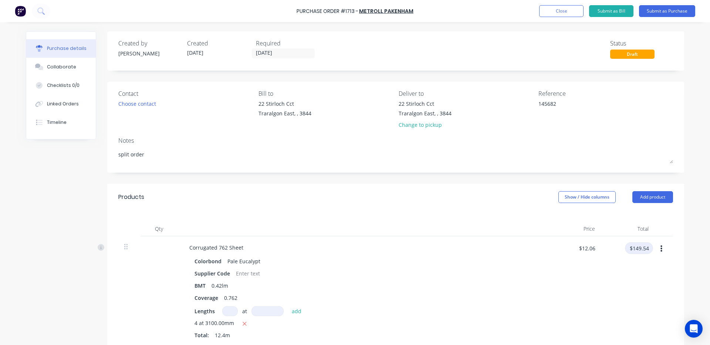
click at [645, 252] on input "$149.54" at bounding box center [639, 248] width 28 height 12
click at [471, 265] on div "Colorbond Pale Eucalypt" at bounding box center [362, 261] width 336 height 11
click at [673, 8] on button "Submit as Purchase" at bounding box center [667, 11] width 56 height 12
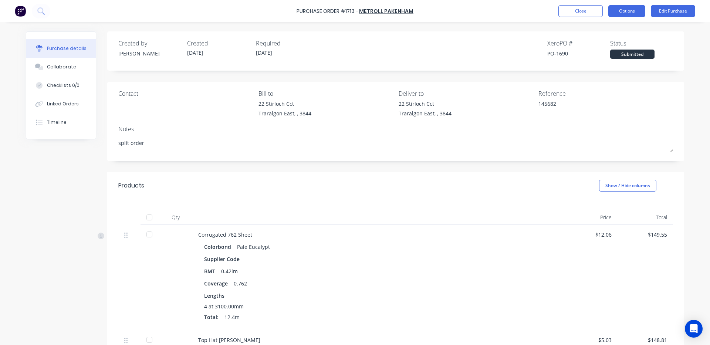
click at [636, 12] on button "Options" at bounding box center [626, 11] width 37 height 12
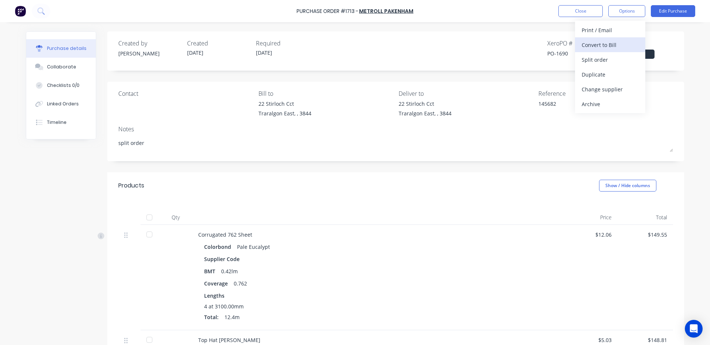
click at [623, 43] on div "Convert to Bill" at bounding box center [609, 45] width 57 height 11
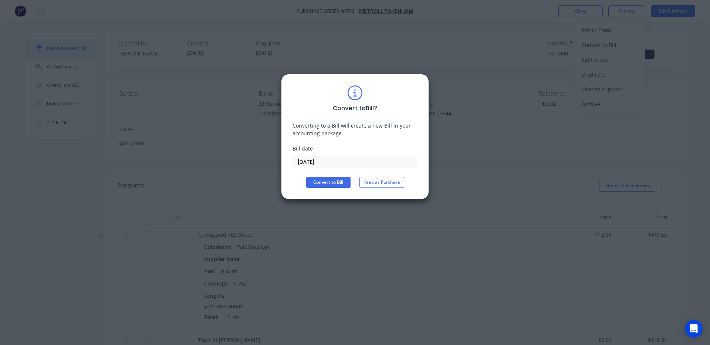
click at [338, 163] on input "[DATE]" at bounding box center [355, 161] width 124 height 11
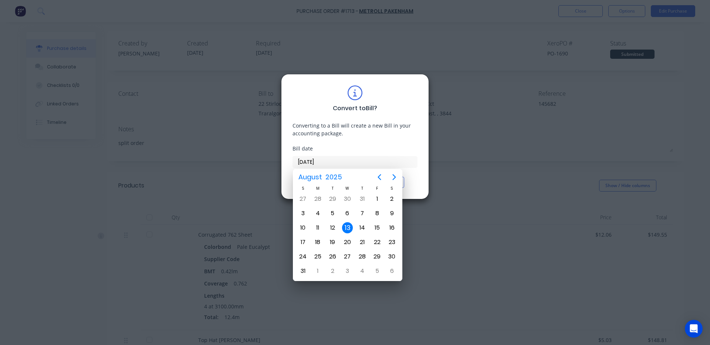
click at [336, 224] on div "12" at bounding box center [332, 227] width 11 height 11
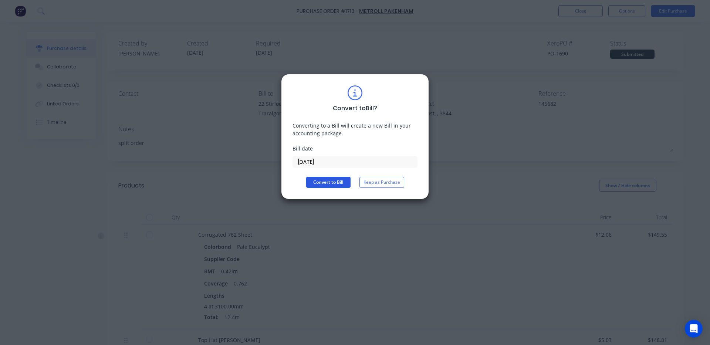
click at [341, 181] on button "Convert to Bill" at bounding box center [328, 182] width 44 height 11
